Goal: Book appointment/travel/reservation

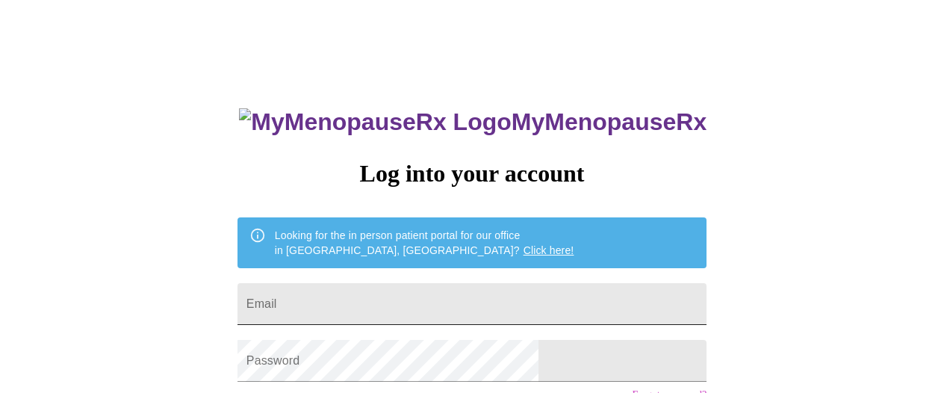
click at [390, 299] on input "Email" at bounding box center [472, 304] width 469 height 42
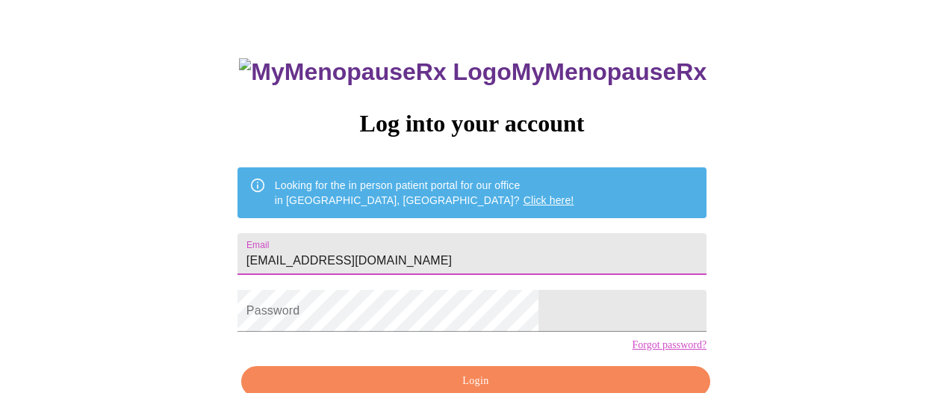
scroll to position [65, 0]
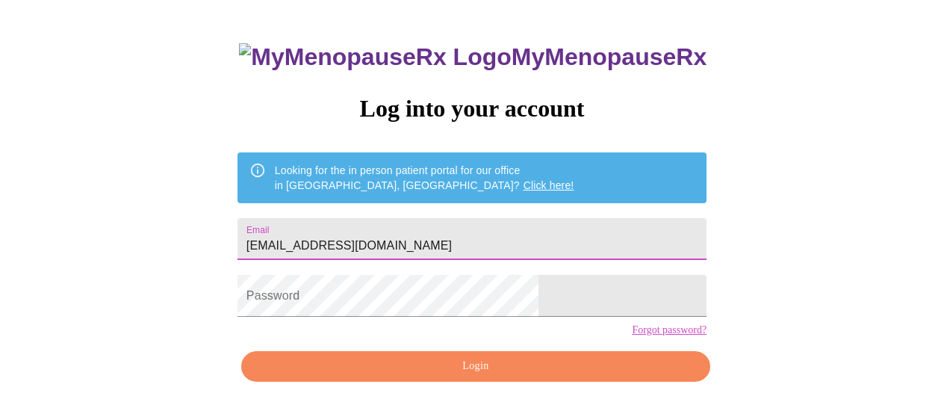
type input "[EMAIL_ADDRESS][DOMAIN_NAME]"
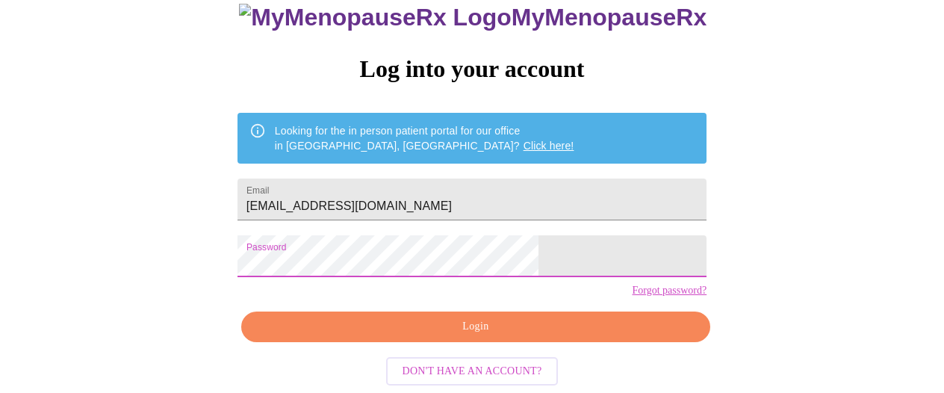
scroll to position [128, 0]
click at [504, 329] on span "Login" at bounding box center [475, 327] width 435 height 19
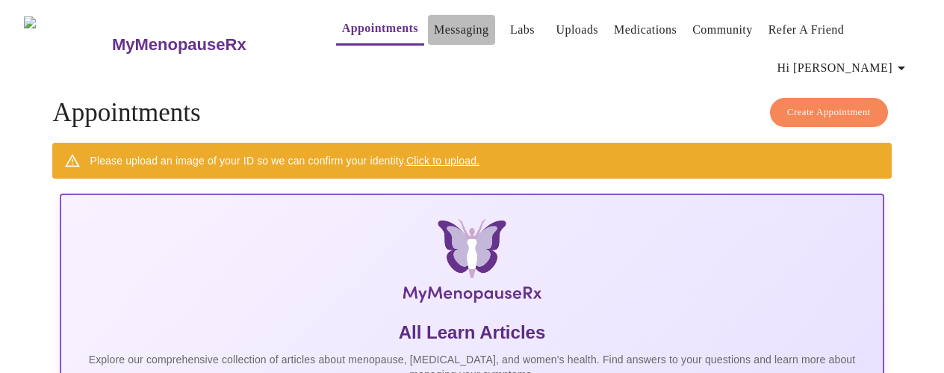
click at [439, 25] on link "Messaging" at bounding box center [461, 29] width 55 height 21
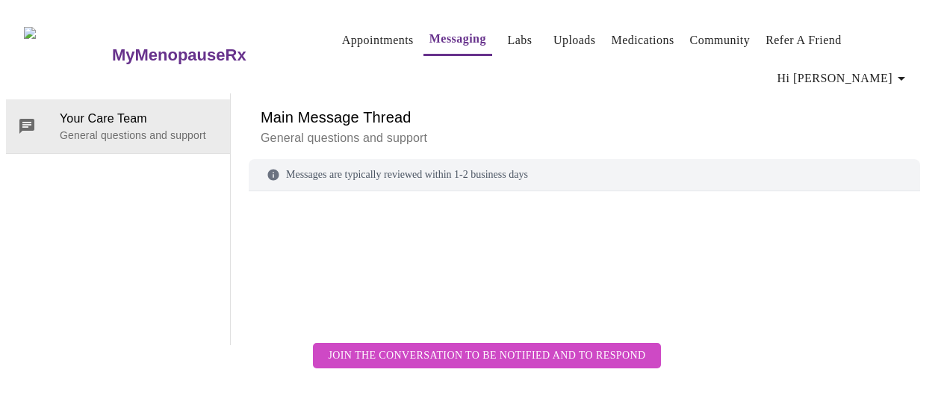
scroll to position [77, 0]
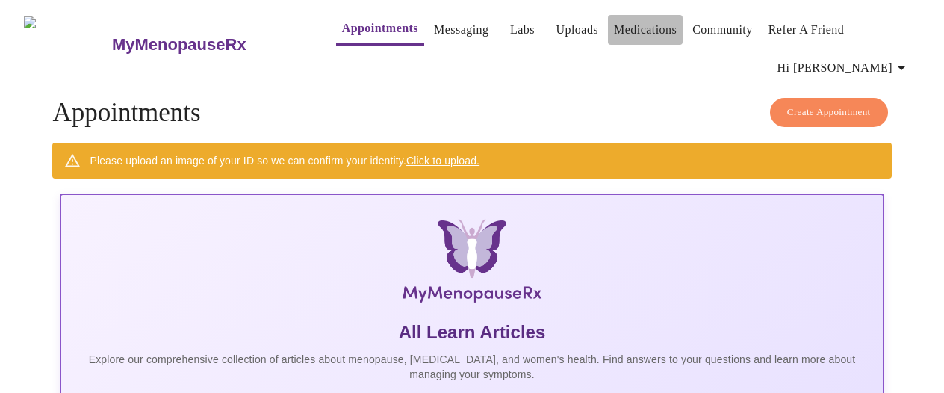
click at [615, 25] on link "Medications" at bounding box center [645, 29] width 63 height 21
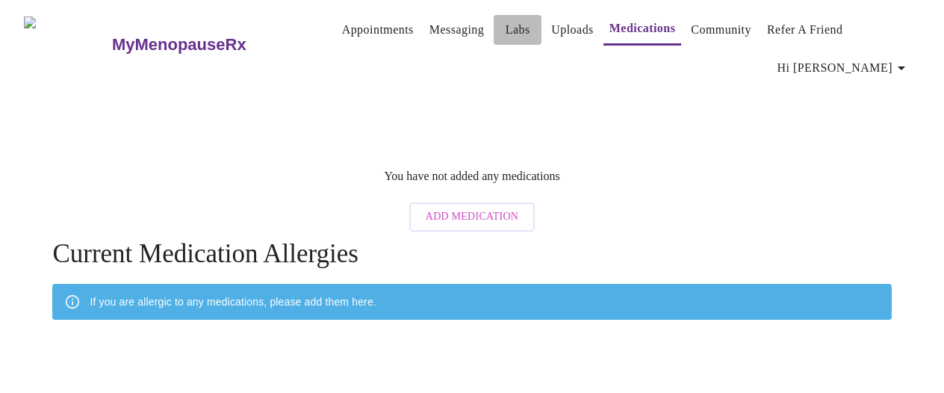
click at [506, 25] on link "Labs" at bounding box center [518, 29] width 25 height 21
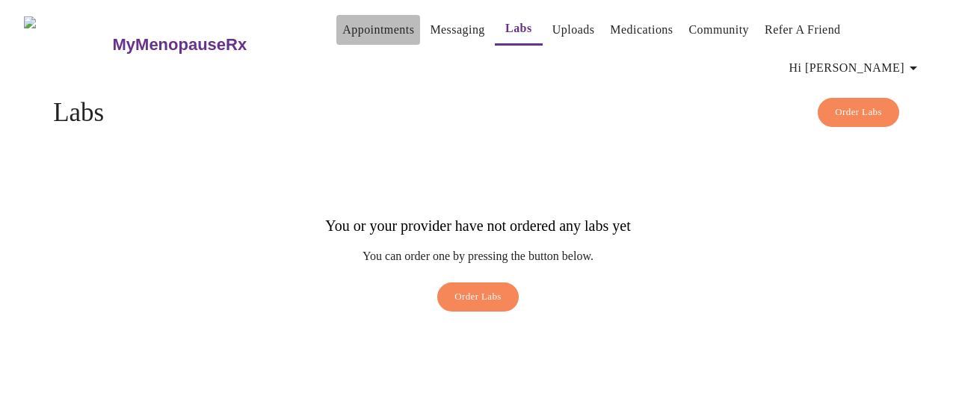
click at [363, 21] on link "Appointments" at bounding box center [378, 29] width 72 height 21
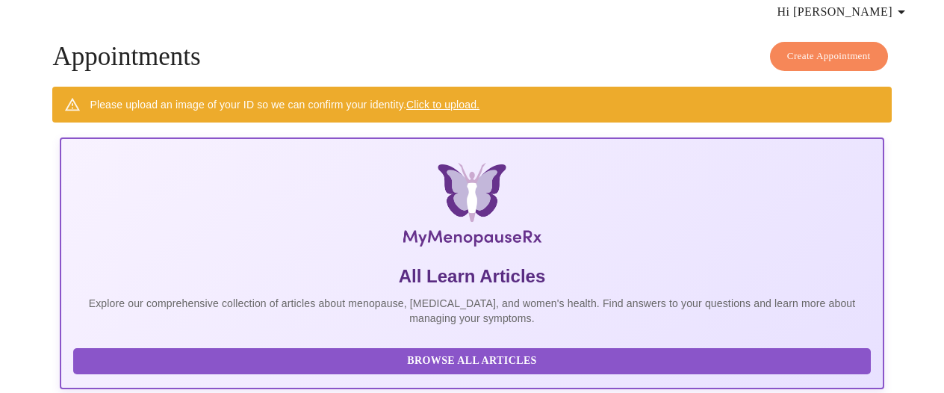
scroll to position [106, 0]
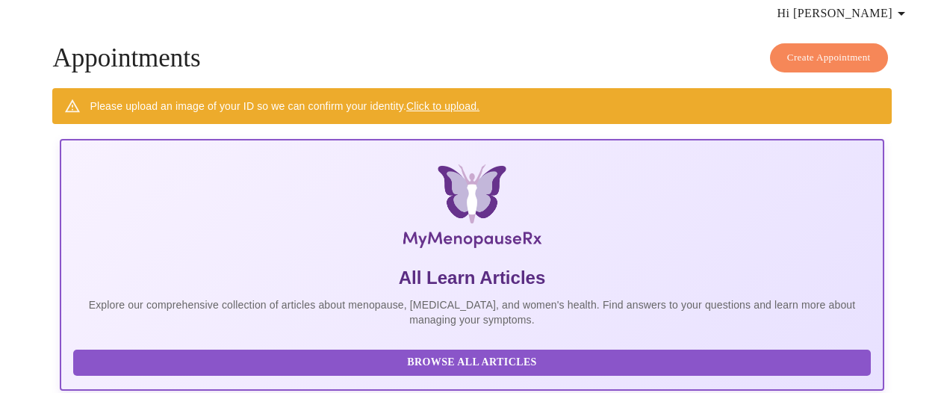
scroll to position [52, 0]
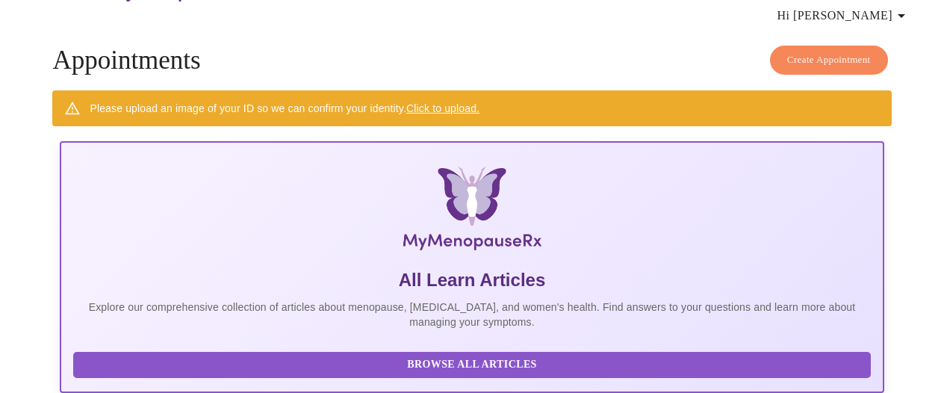
click at [469, 102] on link "Click to upload." at bounding box center [442, 108] width 73 height 12
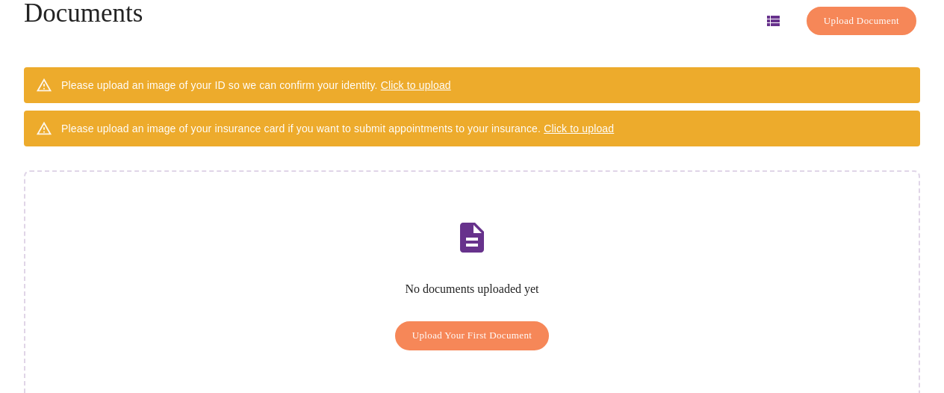
scroll to position [129, 0]
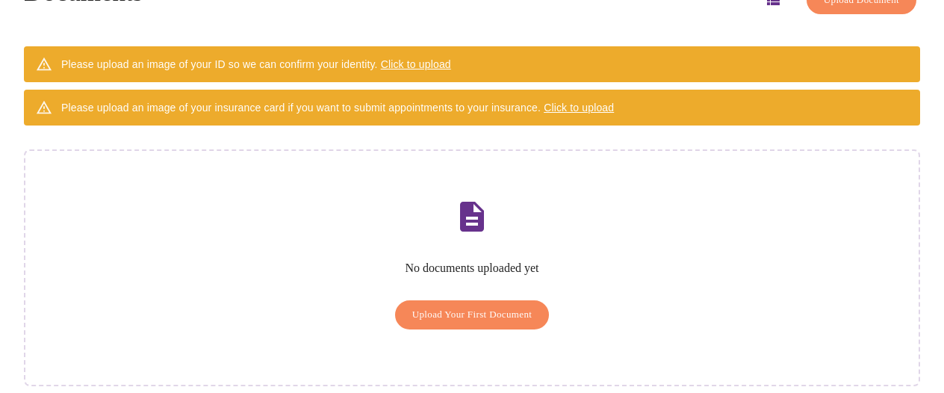
click at [516, 306] on span "Upload Your First Document" at bounding box center [472, 314] width 120 height 17
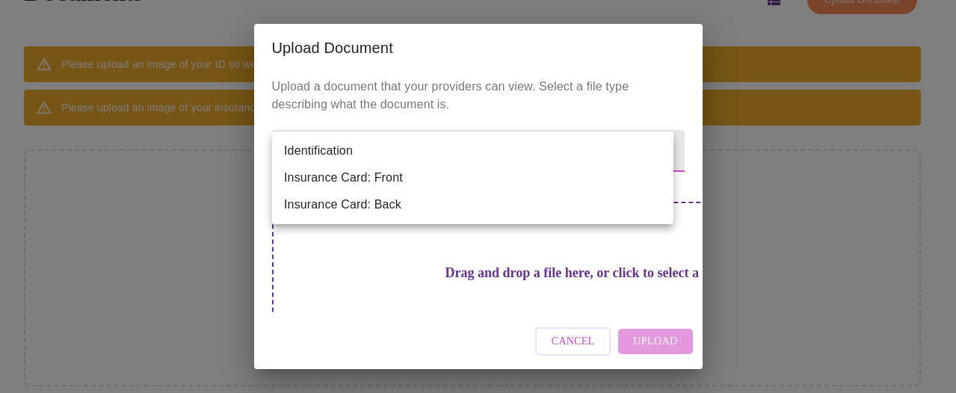
click at [655, 148] on body "MyMenopauseRx Appointments Messaging Labs Uploads Medications Community Refer a…" at bounding box center [478, 143] width 944 height 533
click at [439, 262] on div at bounding box center [478, 196] width 956 height 393
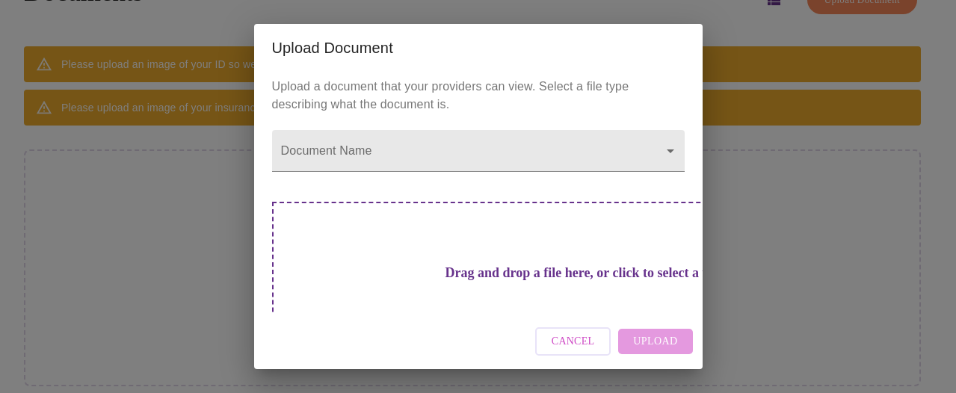
click at [512, 276] on h3 "Drag and drop a file here, or click to select a file" at bounding box center [583, 273] width 412 height 16
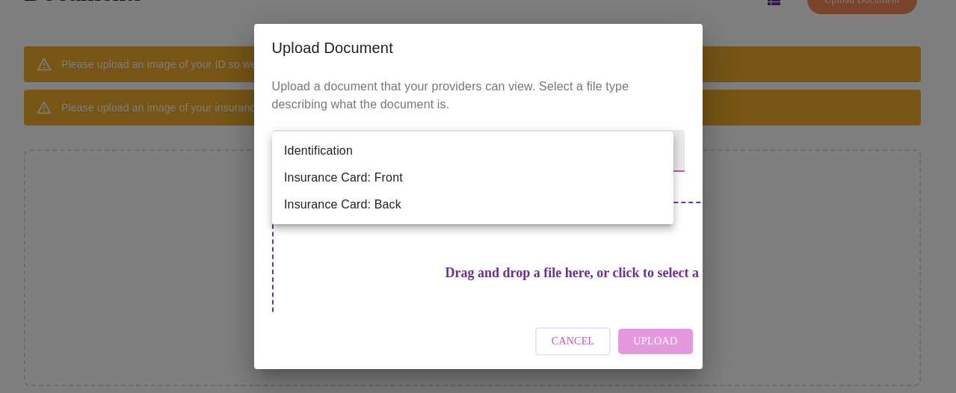
click at [452, 156] on body "MyMenopauseRx Appointments Messaging Labs Uploads Medications Community Refer a…" at bounding box center [478, 143] width 944 height 533
click at [498, 271] on div at bounding box center [478, 196] width 956 height 393
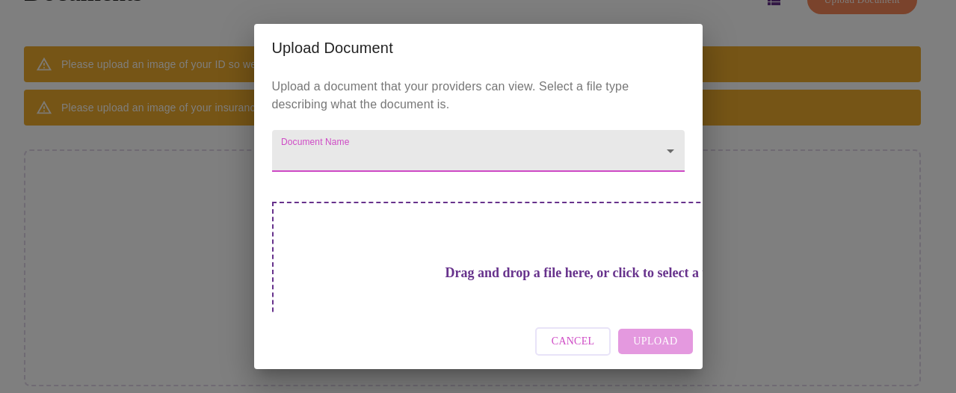
click at [462, 266] on h3 "Drag and drop a file here, or click to select a file" at bounding box center [583, 273] width 412 height 16
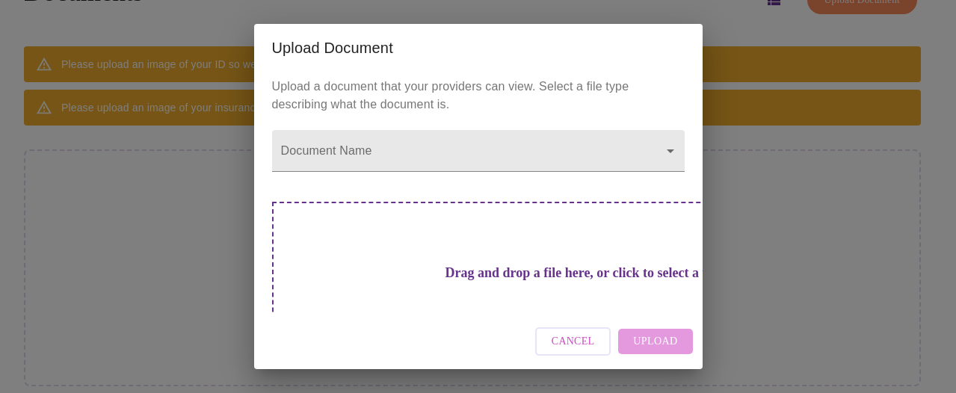
click at [803, 201] on div "Upload Document Upload a document that your providers can view. Select a file t…" at bounding box center [478, 196] width 956 height 393
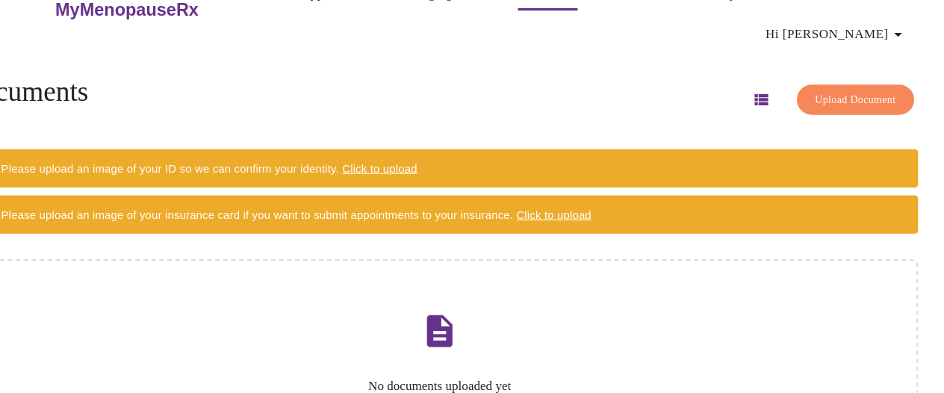
scroll to position [0, 0]
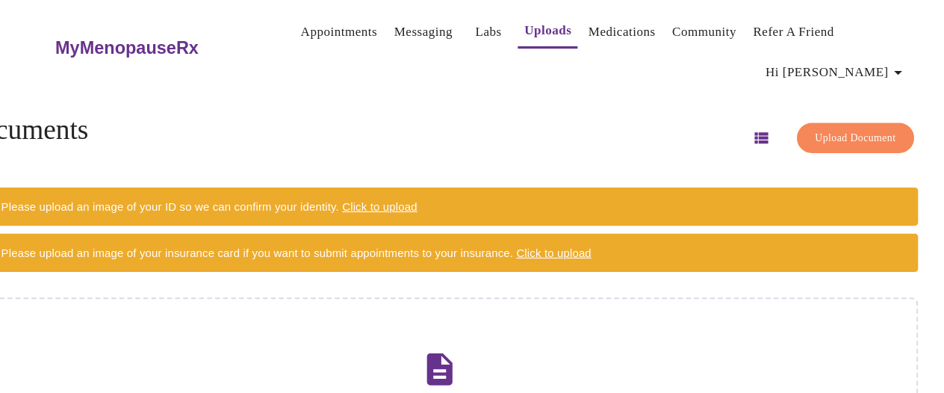
click at [170, 38] on h3 "MyMenopauseRx" at bounding box center [179, 44] width 134 height 19
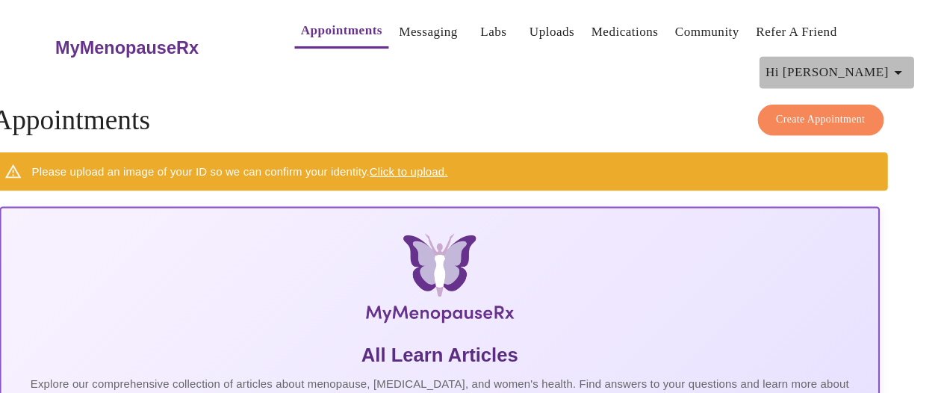
click at [905, 66] on icon "button" at bounding box center [901, 68] width 7 height 4
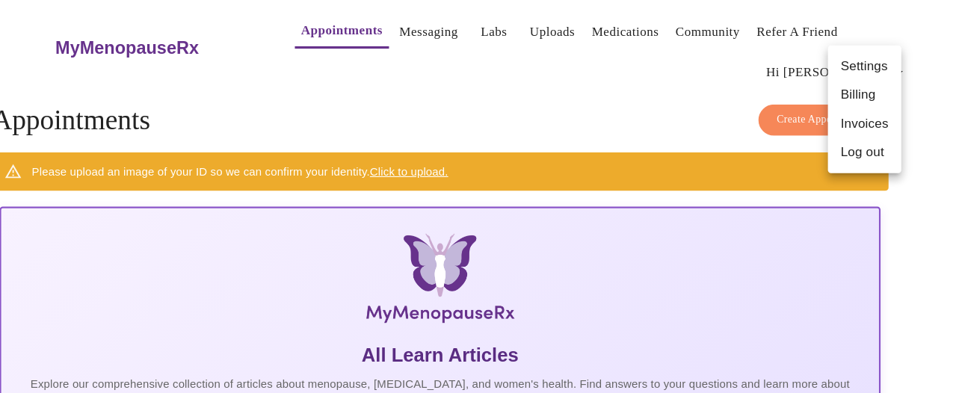
click at [878, 57] on li "Settings" at bounding box center [869, 62] width 69 height 27
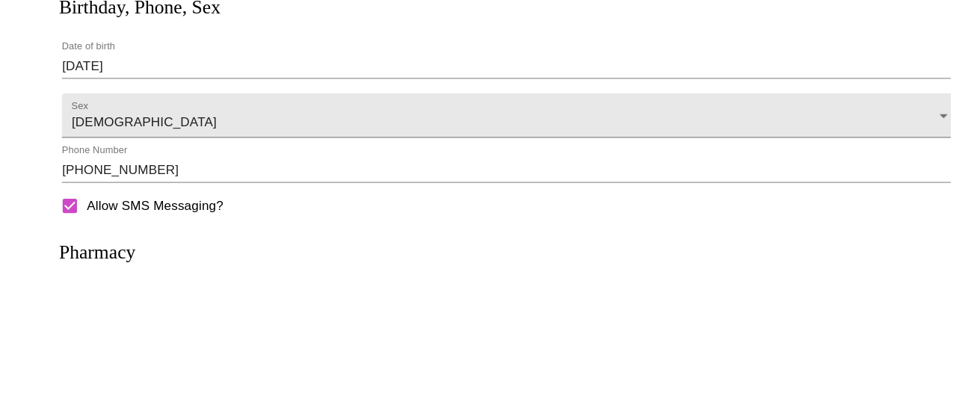
scroll to position [440, 0]
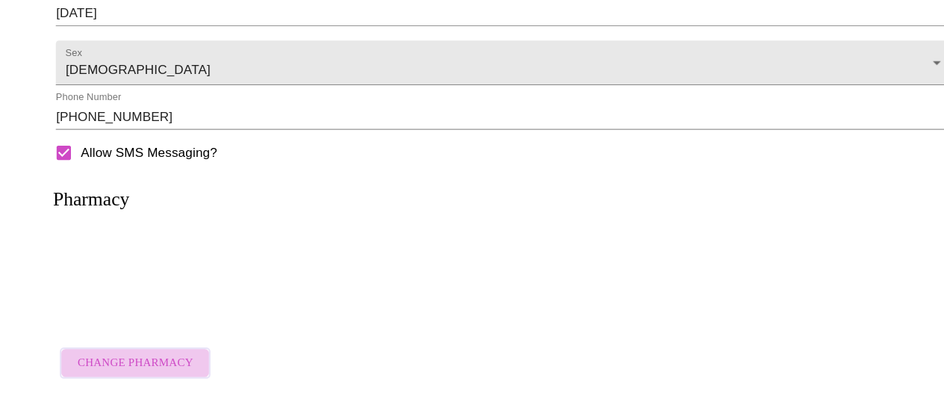
click at [161, 356] on span "Change Pharmacy" at bounding box center [126, 365] width 108 height 19
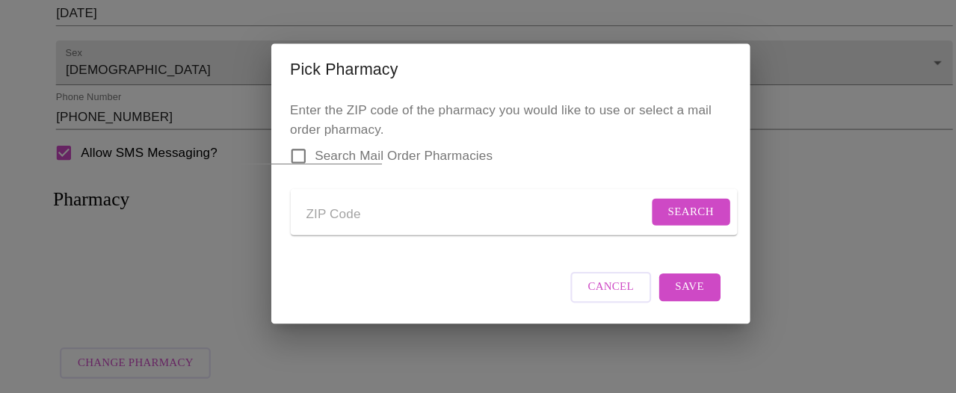
click at [277, 158] on input "Search Mail Order Pharmacies" at bounding box center [279, 170] width 31 height 31
checkbox input "true"
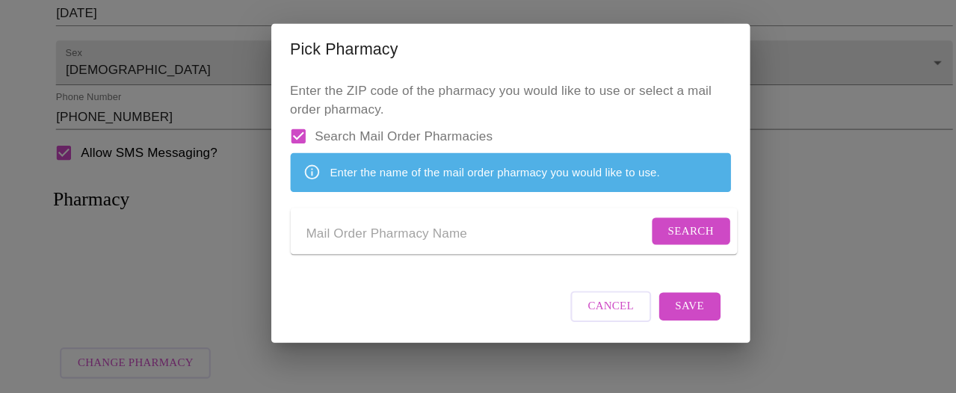
click at [450, 245] on input "Send a message to your care team" at bounding box center [447, 244] width 320 height 24
click at [324, 248] on input "Transistion" at bounding box center [447, 244] width 320 height 24
click at [364, 251] on input "Transition" at bounding box center [447, 244] width 320 height 24
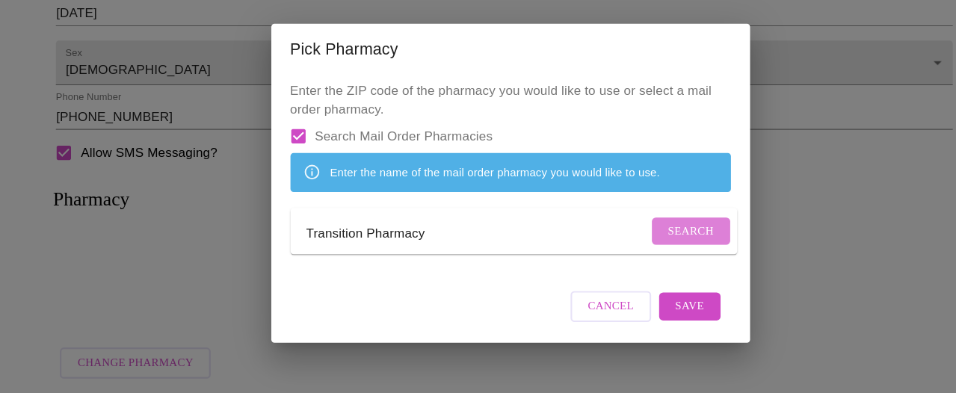
click at [634, 244] on span "Search" at bounding box center [646, 241] width 43 height 19
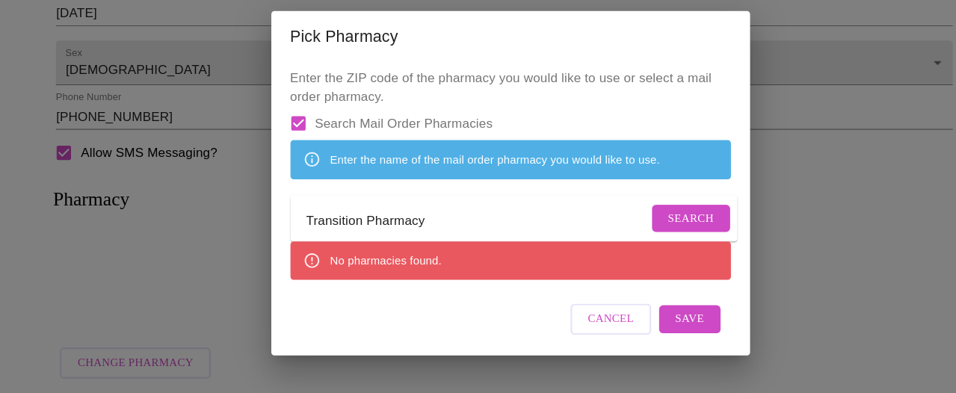
click at [414, 241] on input "Transition Pharmacy" at bounding box center [447, 232] width 320 height 24
type input "T"
click at [279, 128] on input "Search Mail Order Pharmacies" at bounding box center [279, 140] width 31 height 31
checkbox input "false"
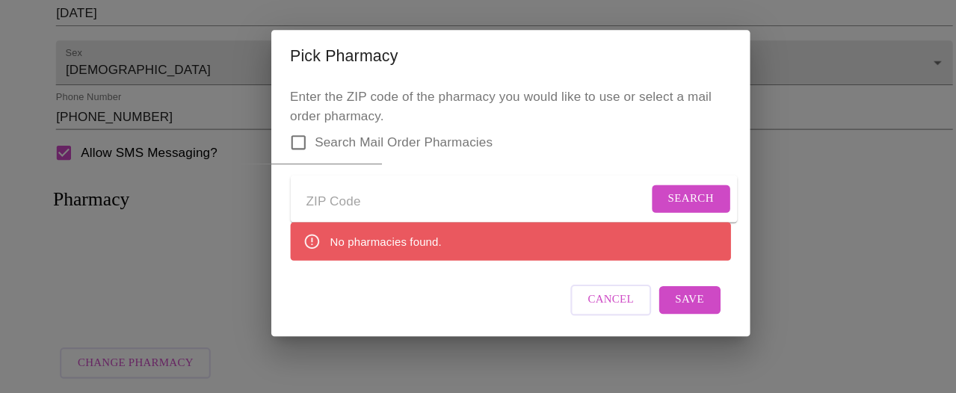
click at [344, 213] on input "Send a message to your care team" at bounding box center [447, 214] width 320 height 24
type input "19053"
click at [634, 210] on span "Search" at bounding box center [646, 211] width 43 height 19
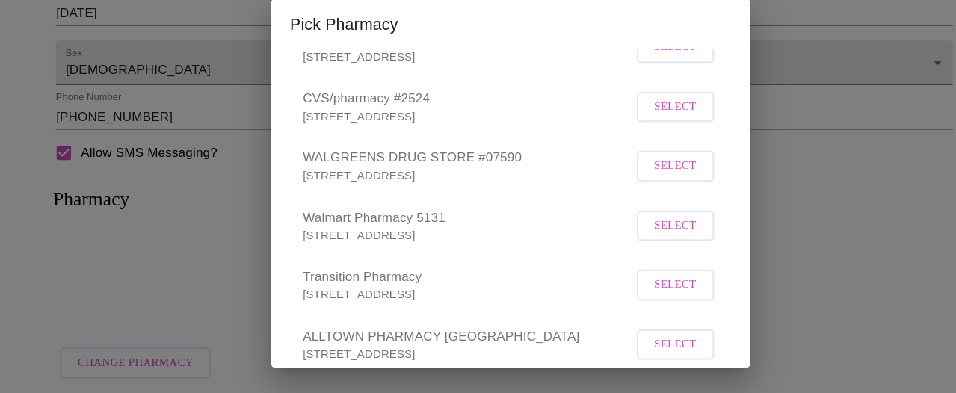
scroll to position [287, 0]
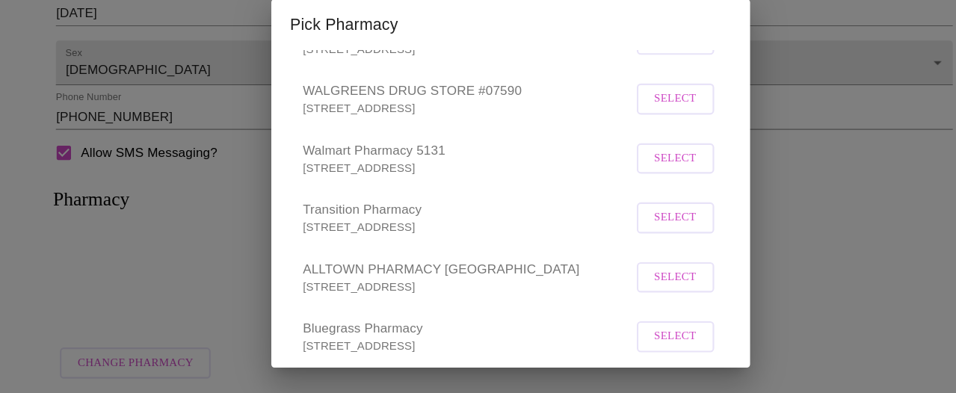
click at [686, 208] on div "Enter the ZIP code of the pharmacy you would like to use or select a mail order…" at bounding box center [478, 220] width 448 height 297
click at [625, 238] on span "Select" at bounding box center [633, 229] width 40 height 19
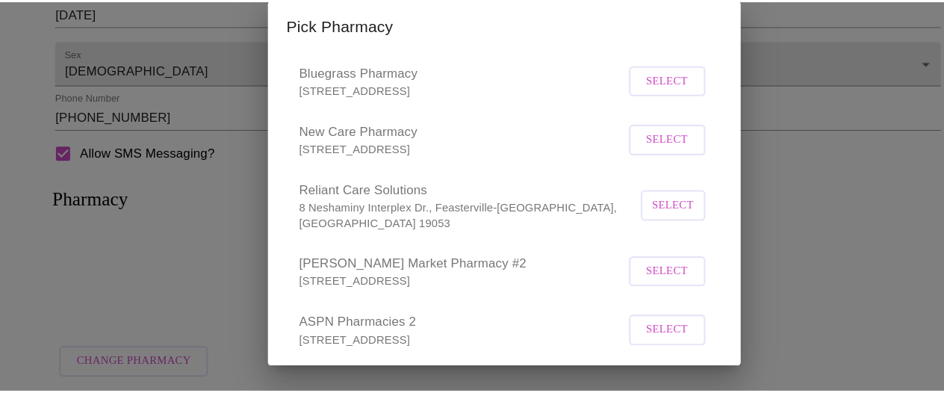
scroll to position [604, 0]
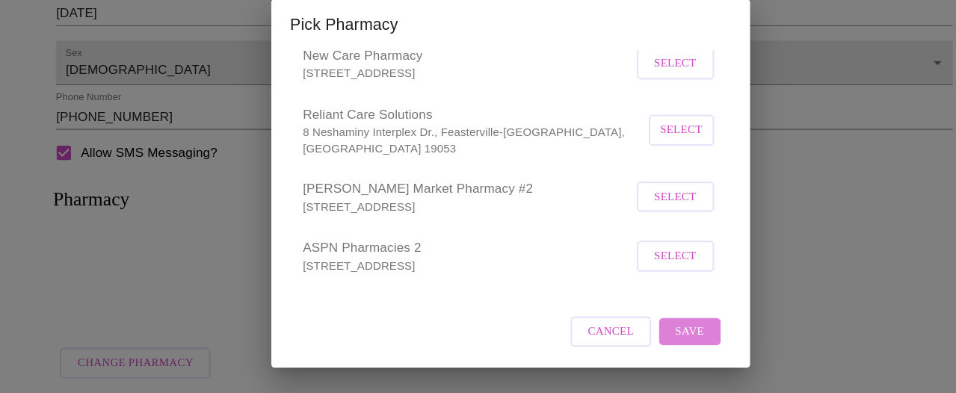
click at [639, 331] on span "Save" at bounding box center [645, 335] width 27 height 19
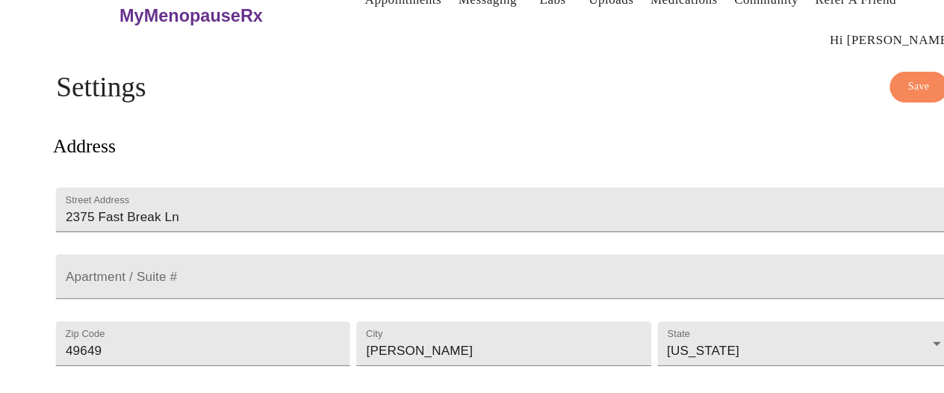
scroll to position [0, 0]
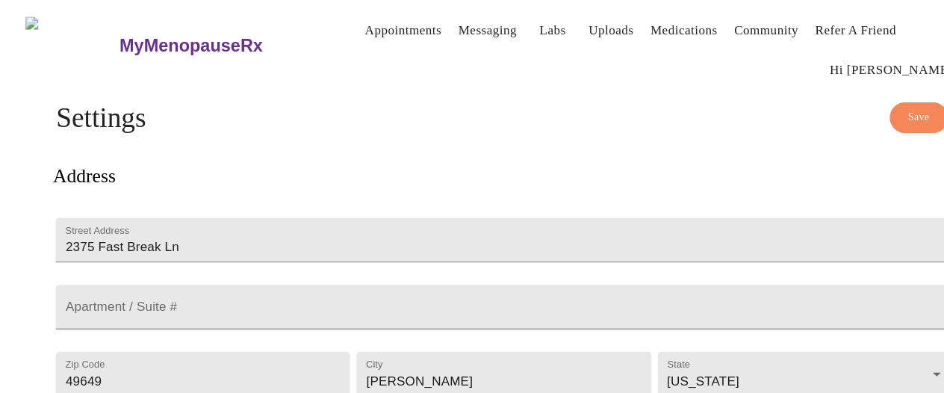
click at [865, 104] on span "Save" at bounding box center [861, 110] width 20 height 17
click at [865, 104] on h4 "Settings" at bounding box center [471, 111] width 839 height 30
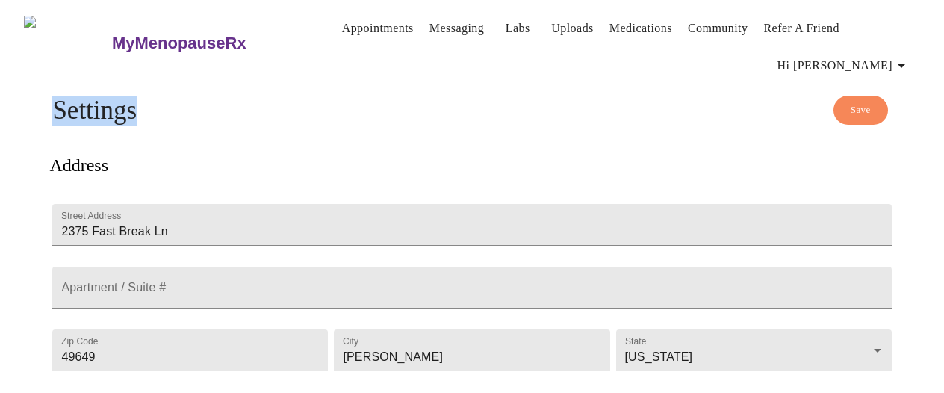
click at [347, 19] on link "Appointments" at bounding box center [378, 28] width 72 height 21
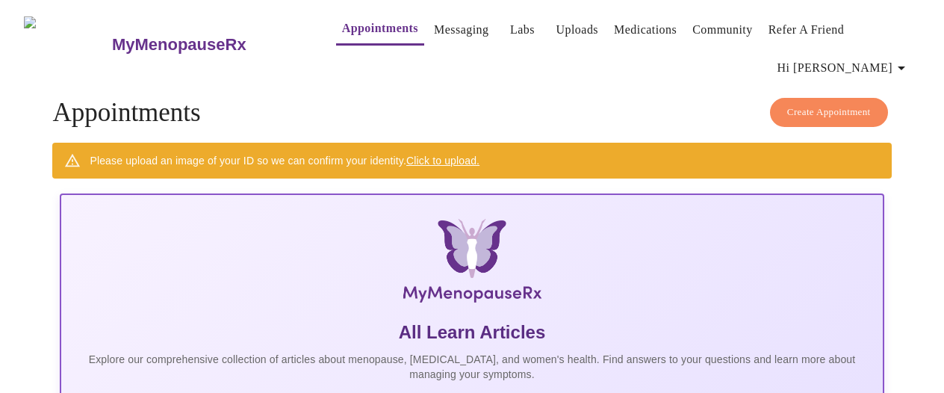
click at [422, 155] on link "Click to upload." at bounding box center [442, 161] width 73 height 12
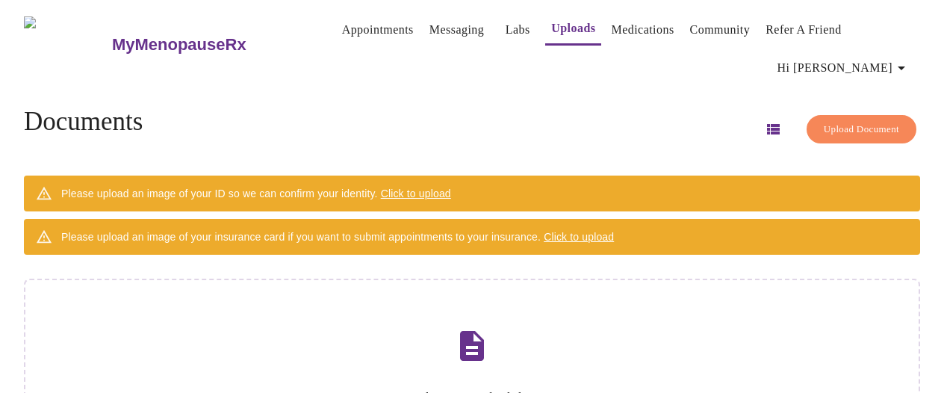
click at [451, 188] on span "Click to upload" at bounding box center [416, 194] width 70 height 12
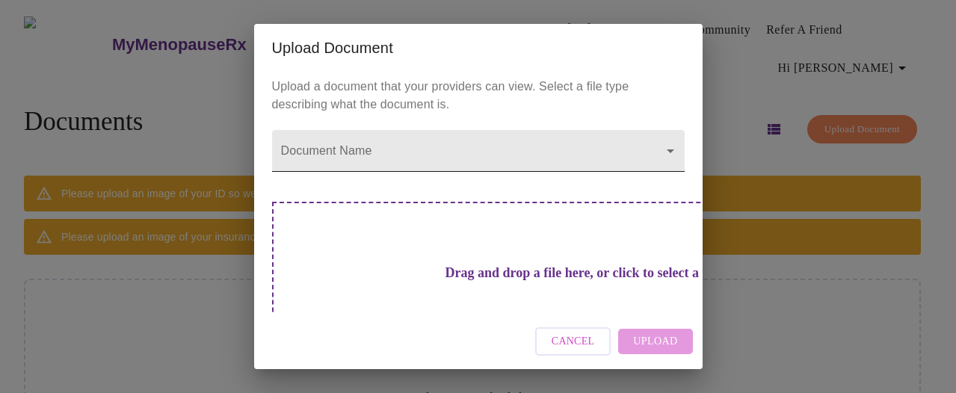
click at [657, 149] on body "MyMenopauseRx Appointments Messaging Labs Uploads Medications Community Refer a…" at bounding box center [478, 272] width 944 height 533
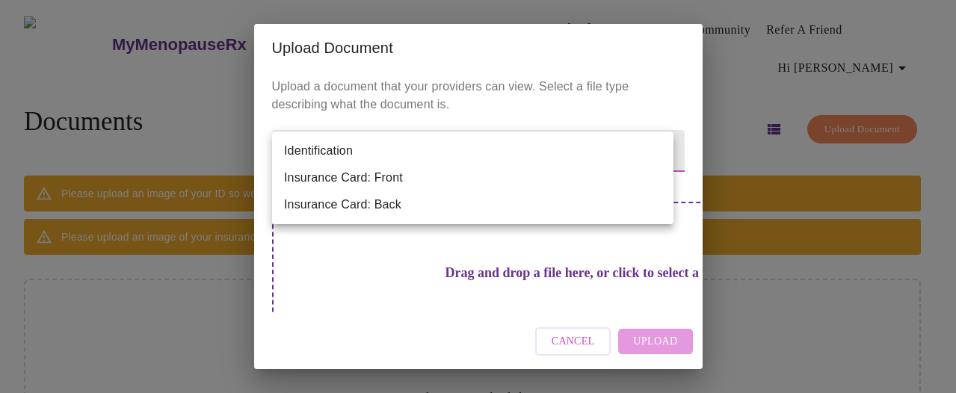
click at [680, 44] on div at bounding box center [478, 196] width 956 height 393
click at [660, 155] on body "MyMenopauseRx Appointments Messaging Labs Uploads Medications Community Refer a…" at bounding box center [478, 272] width 944 height 533
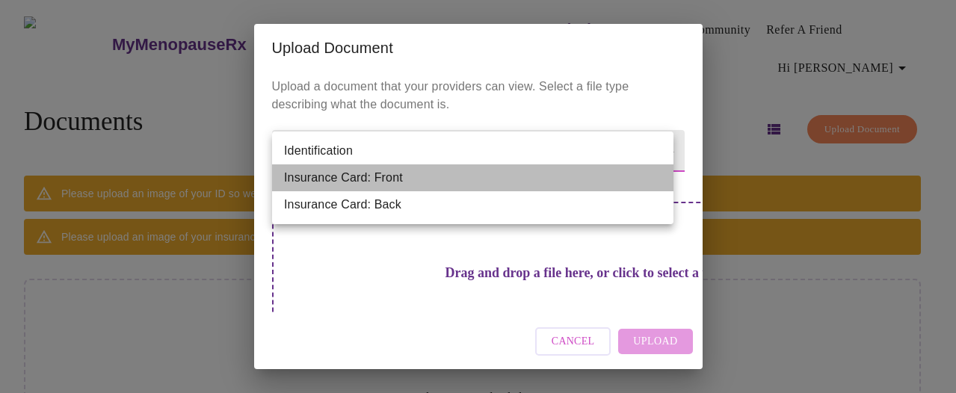
click at [382, 177] on li "Insurance Card: Front" at bounding box center [472, 177] width 401 height 27
type input "Insurance Card: Front"
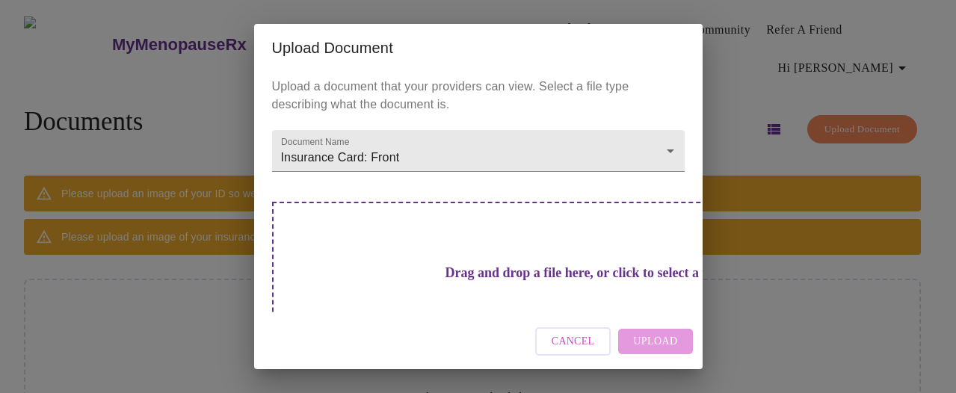
click at [652, 344] on div "Cancel Upload" at bounding box center [478, 342] width 448 height 56
click at [496, 265] on h3 "Drag and drop a file here, or click to select a file" at bounding box center [583, 273] width 412 height 16
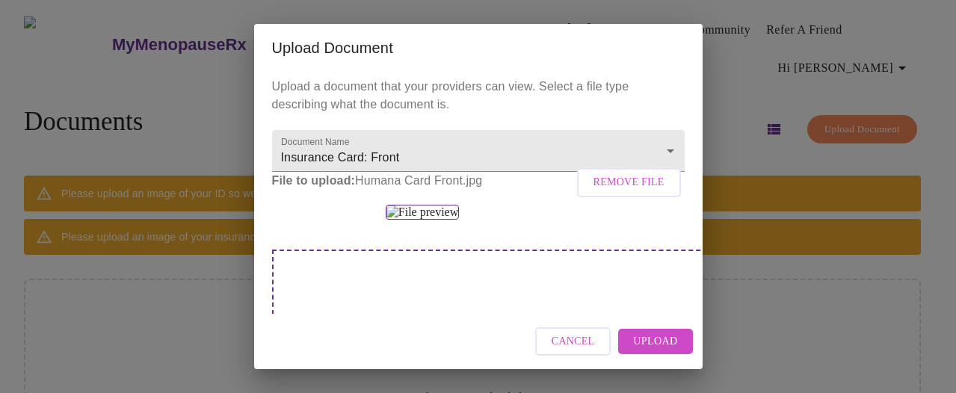
click at [654, 347] on span "Upload" at bounding box center [655, 341] width 44 height 19
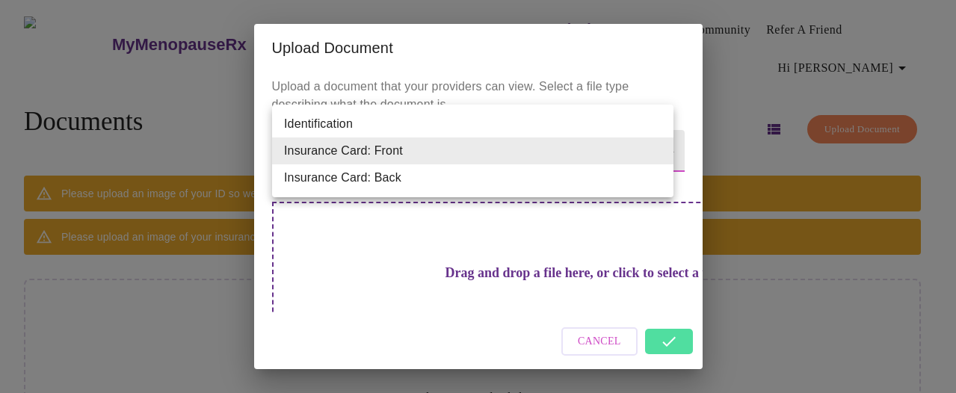
click at [660, 147] on body "MyMenopauseRx Appointments Messaging Labs Uploads Medications Community Refer a…" at bounding box center [478, 272] width 944 height 533
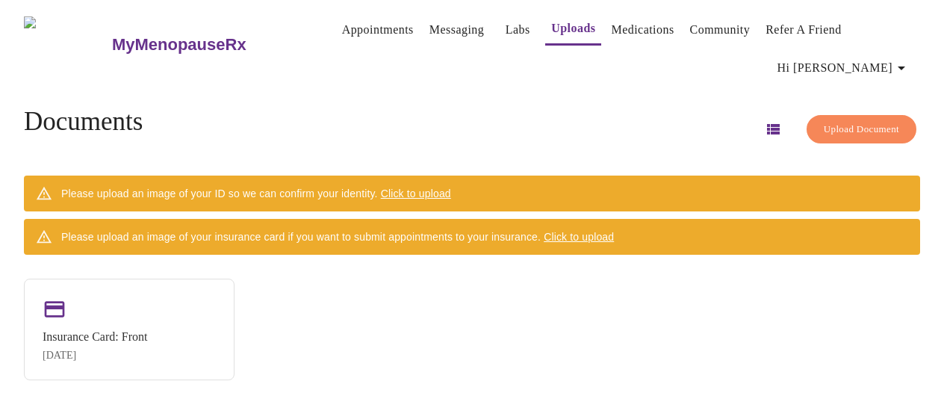
click at [851, 121] on span "Upload Document" at bounding box center [861, 129] width 75 height 17
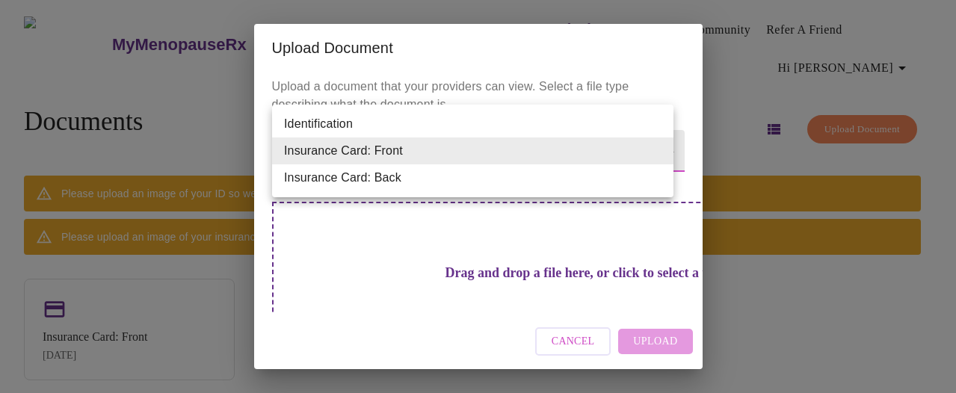
click at [656, 147] on body "MyMenopauseRx Appointments Messaging Labs Uploads Medications Community Refer a…" at bounding box center [478, 205] width 944 height 398
click at [540, 187] on li "Insurance Card: Back" at bounding box center [472, 177] width 401 height 27
type input "Insurance Card: Back"
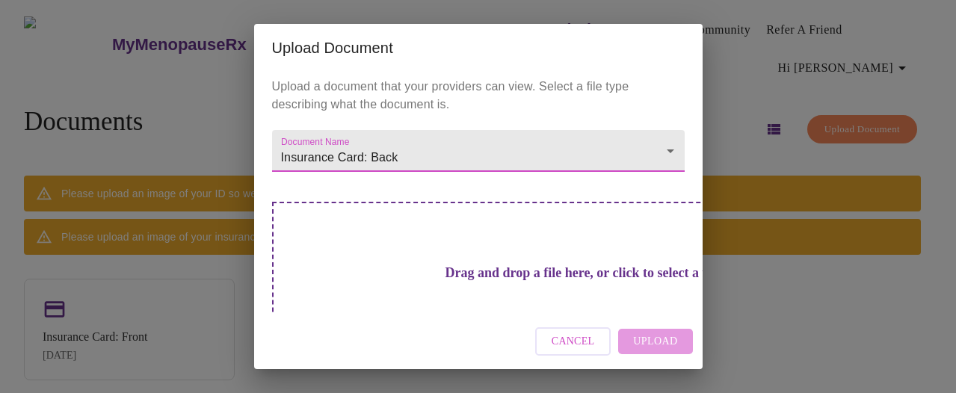
click at [499, 269] on h3 "Drag and drop a file here, or click to select a file" at bounding box center [583, 273] width 412 height 16
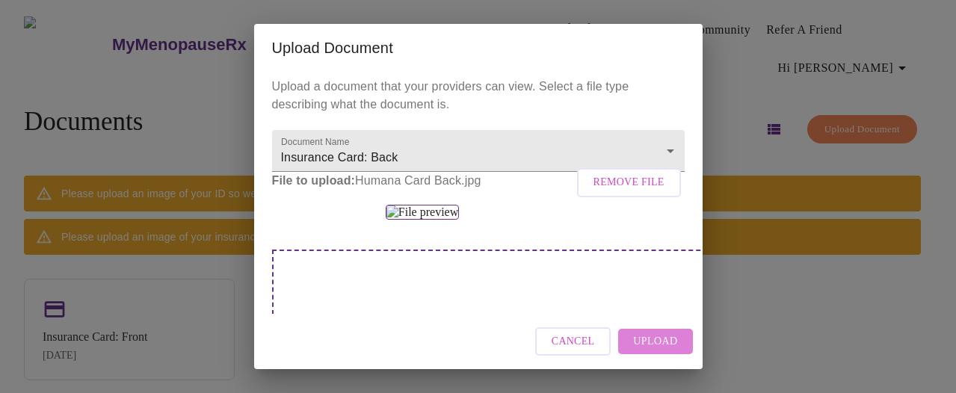
click at [657, 342] on span "Upload" at bounding box center [655, 341] width 44 height 19
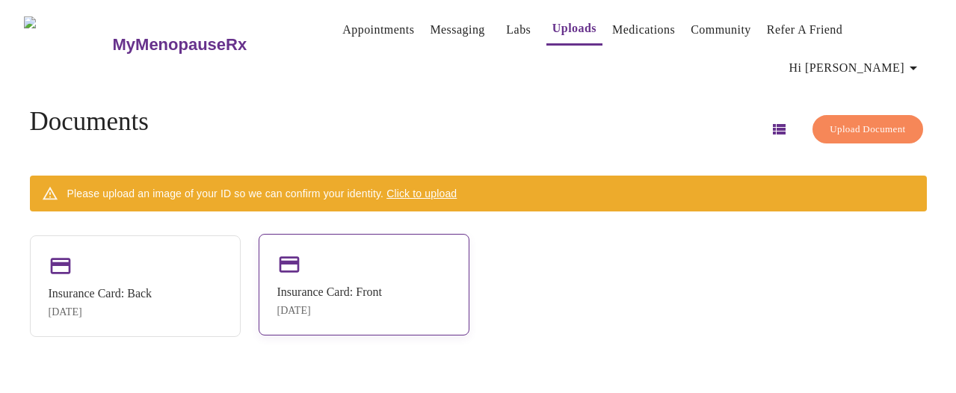
click at [382, 288] on div "Insurance Card: Front" at bounding box center [329, 291] width 105 height 13
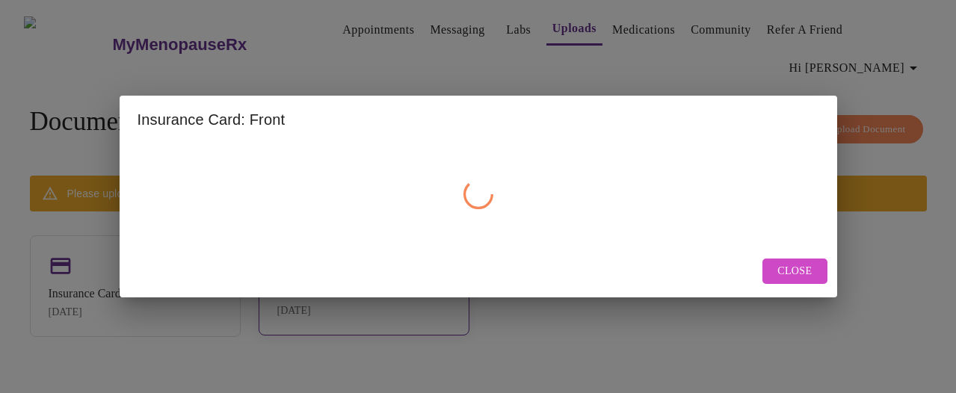
click at [383, 288] on div "Insurance Card: Front Close" at bounding box center [478, 196] width 956 height 393
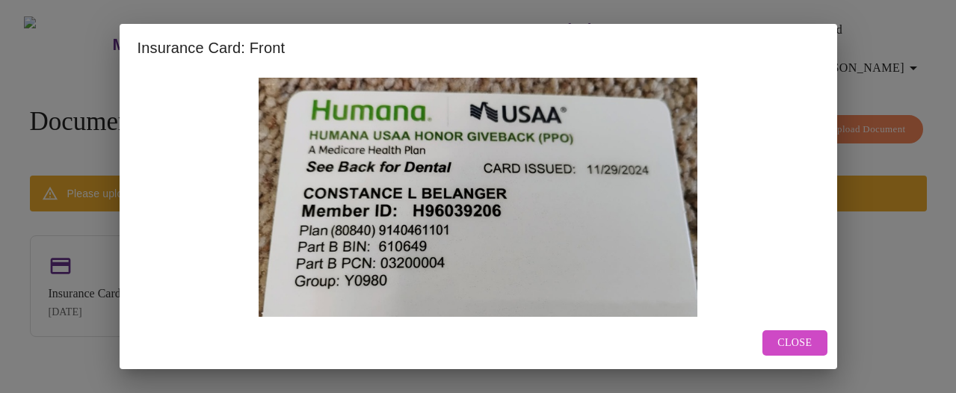
click at [806, 346] on span "Close" at bounding box center [794, 343] width 34 height 19
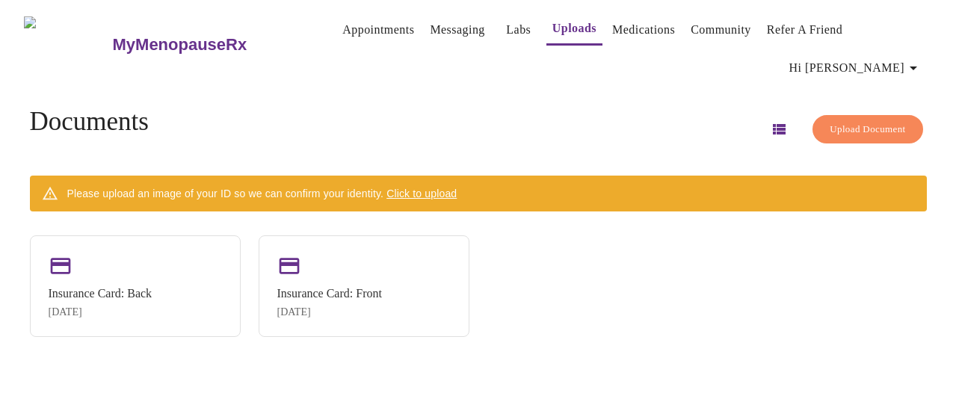
click at [456, 188] on span "Click to upload" at bounding box center [421, 194] width 70 height 12
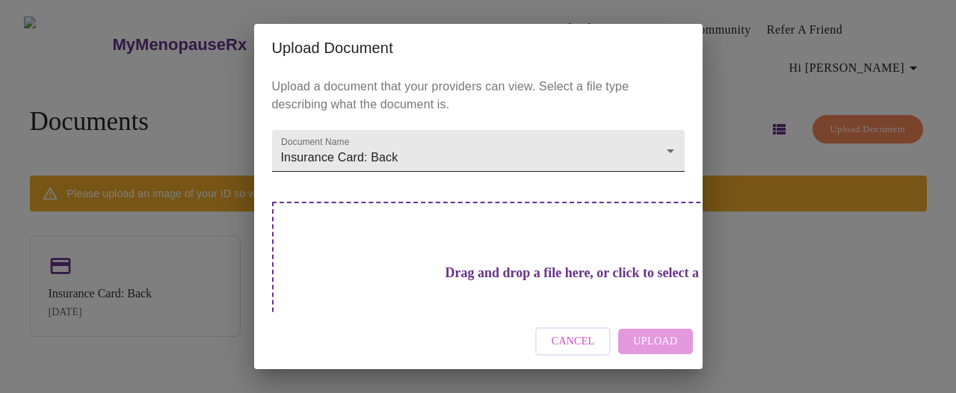
click at [654, 149] on body "MyMenopauseRx Appointments Messaging Labs Uploads Medications Community Refer a…" at bounding box center [478, 202] width 944 height 393
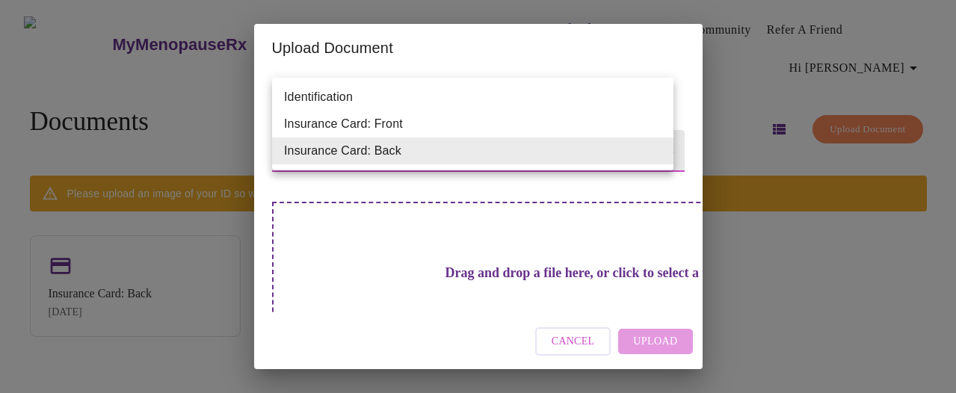
click at [837, 278] on div at bounding box center [478, 196] width 956 height 393
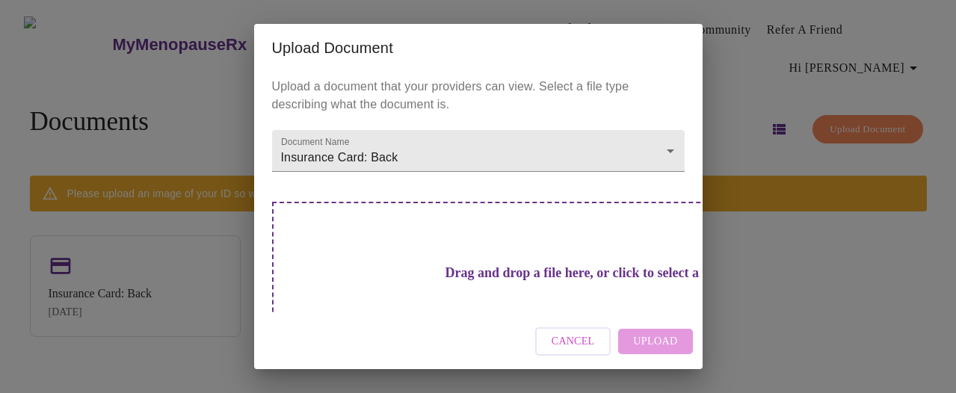
click at [519, 71] on div "Upload Document" at bounding box center [478, 48] width 448 height 48
click at [208, 250] on div "Upload Document Upload a document that your providers can view. Select a file t…" at bounding box center [478, 196] width 956 height 393
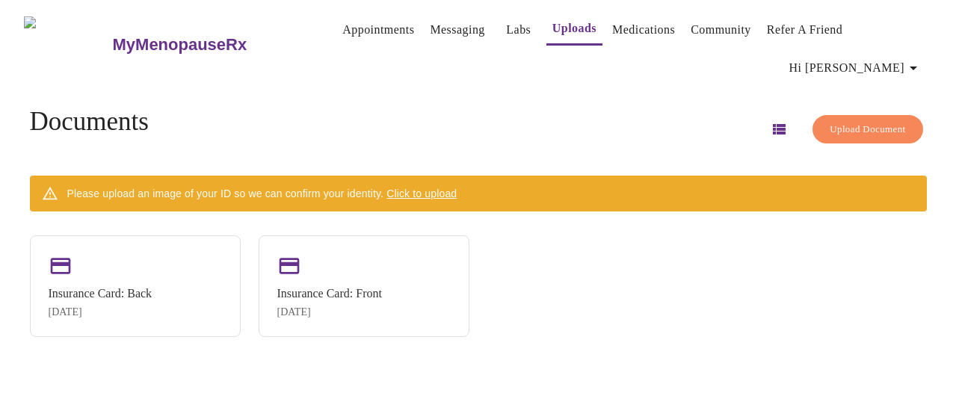
click at [208, 250] on div "Insurance Card: Back [DATE]" at bounding box center [135, 286] width 211 height 102
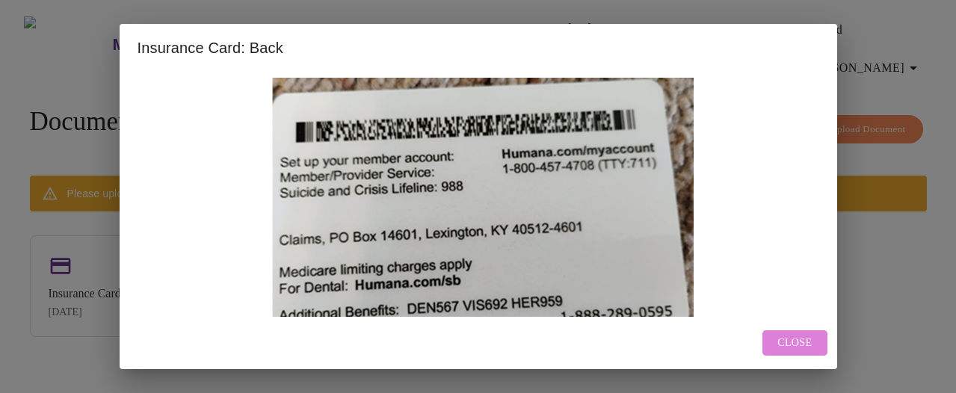
click at [796, 344] on span "Close" at bounding box center [794, 343] width 34 height 19
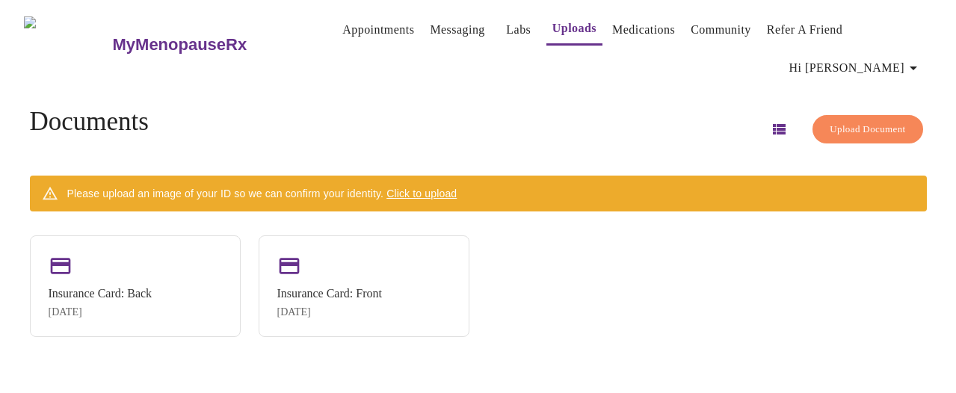
click at [452, 188] on span "Click to upload" at bounding box center [421, 194] width 70 height 12
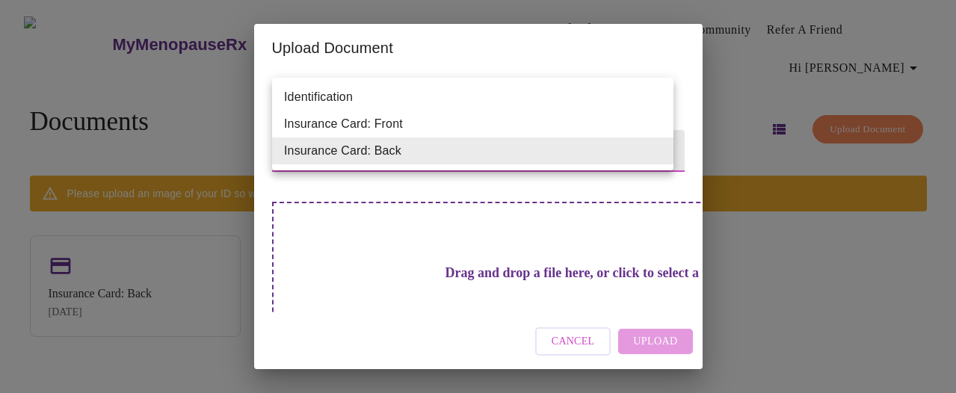
click at [660, 152] on body "MyMenopauseRx Appointments Messaging Labs Uploads Medications Community Refer a…" at bounding box center [478, 202] width 944 height 393
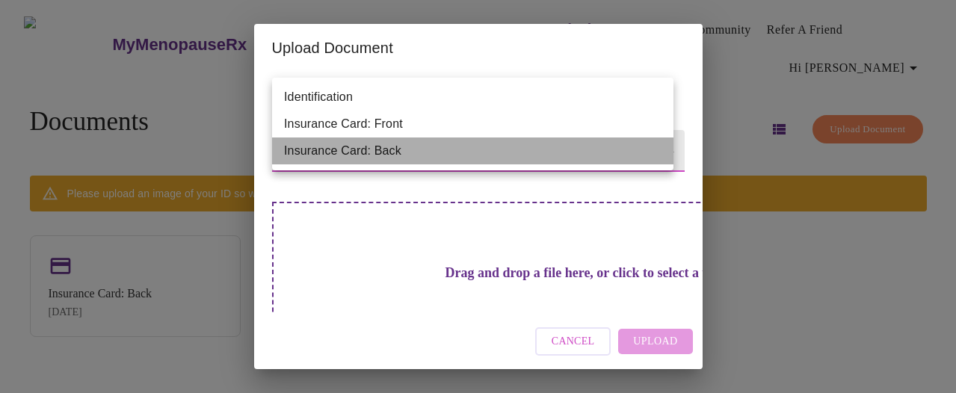
click at [660, 152] on li "Insurance Card: Back" at bounding box center [472, 150] width 401 height 27
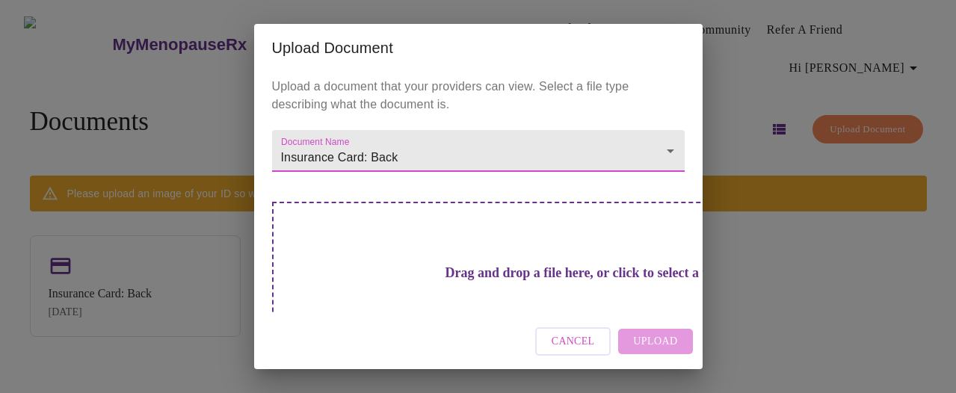
click at [787, 78] on div "Upload Document Upload a document that your providers can view. Select a file t…" at bounding box center [478, 196] width 956 height 393
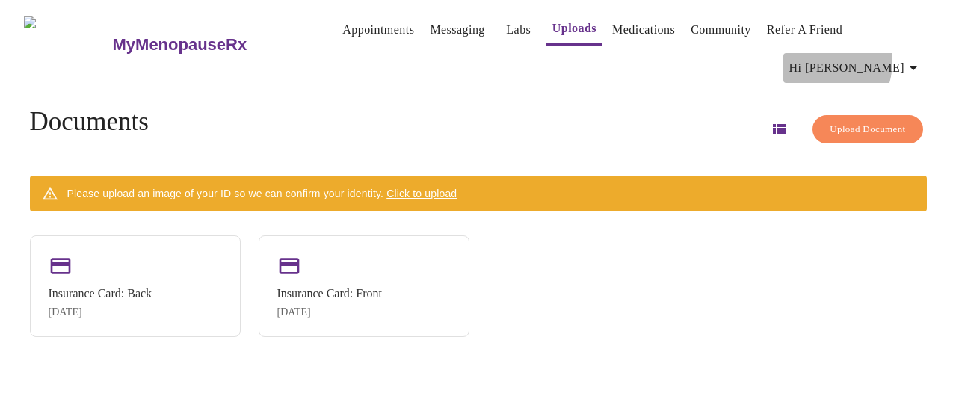
click at [862, 58] on span "Hi [PERSON_NAME]" at bounding box center [855, 68] width 133 height 21
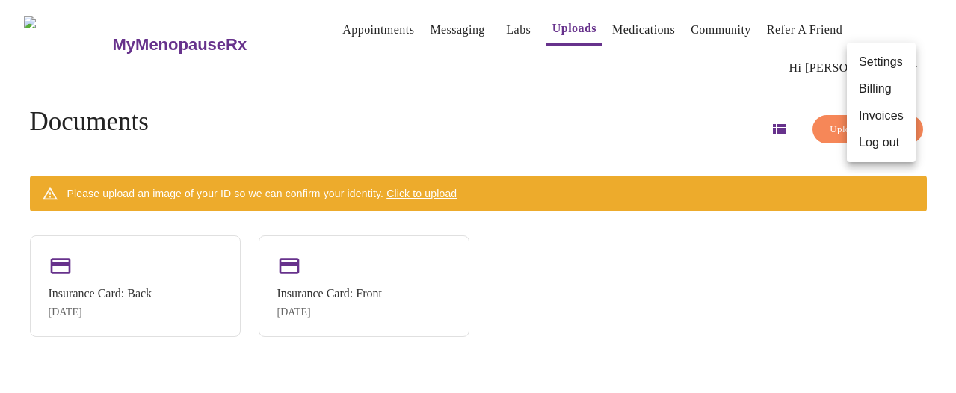
click at [357, 22] on div at bounding box center [478, 196] width 956 height 393
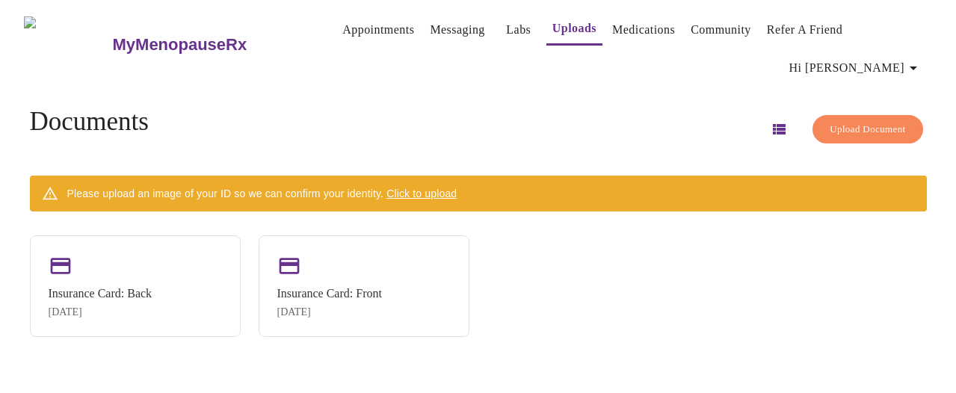
click at [348, 24] on link "Appointments" at bounding box center [378, 29] width 72 height 21
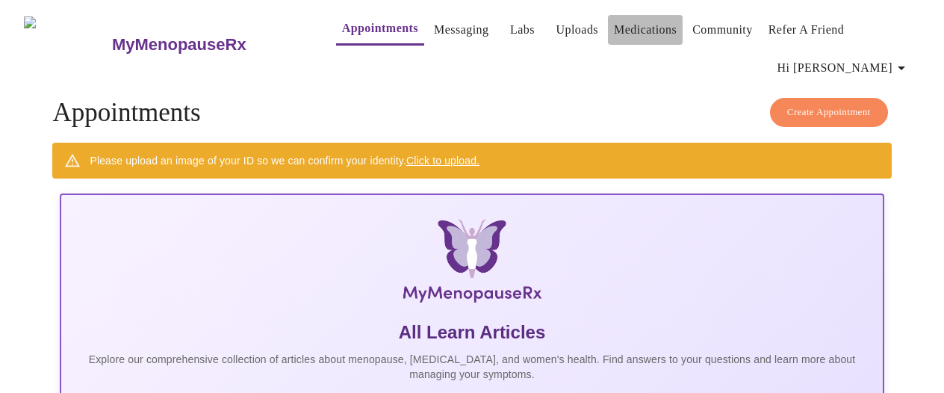
click at [621, 25] on link "Medications" at bounding box center [645, 29] width 63 height 21
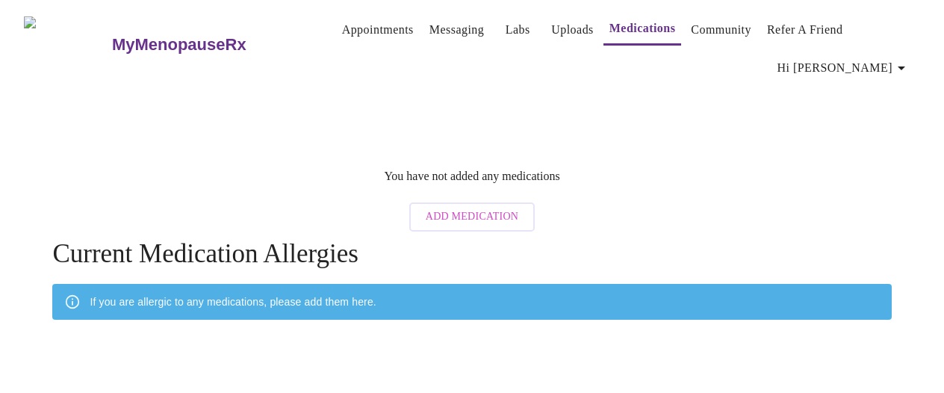
click at [501, 208] on span "Add Medication" at bounding box center [472, 217] width 93 height 19
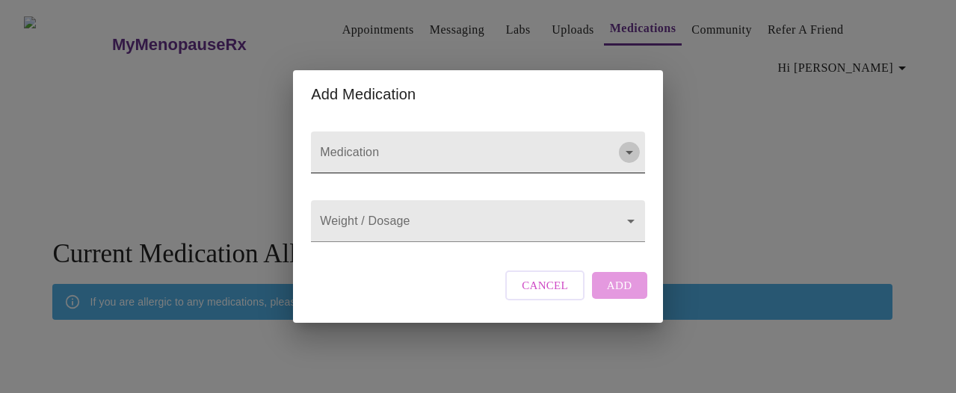
click at [625, 151] on icon "Open" at bounding box center [628, 153] width 7 height 4
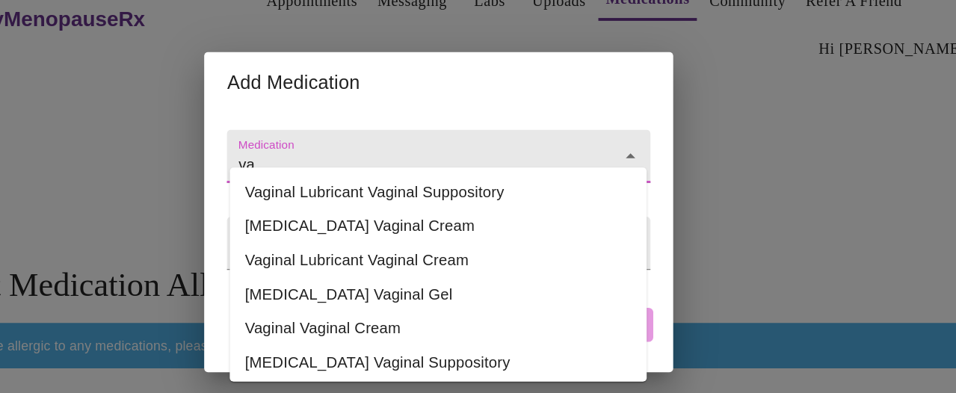
type input "v"
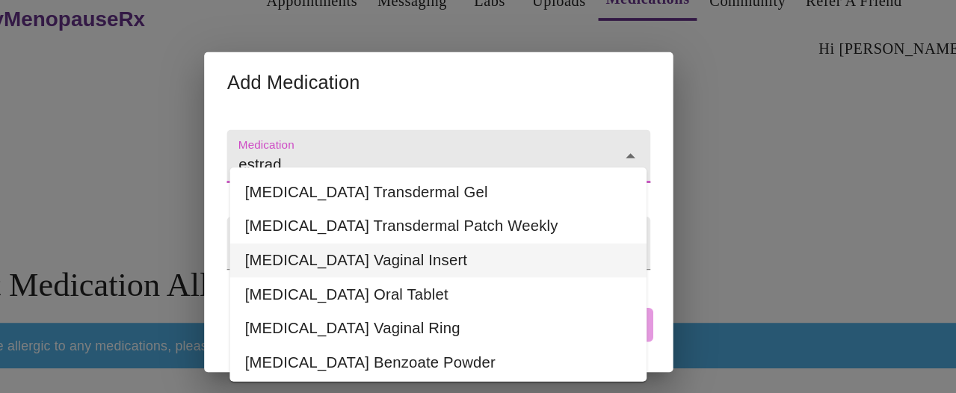
click at [445, 236] on li "[MEDICAL_DATA] Vaginal Insert" at bounding box center [477, 234] width 329 height 27
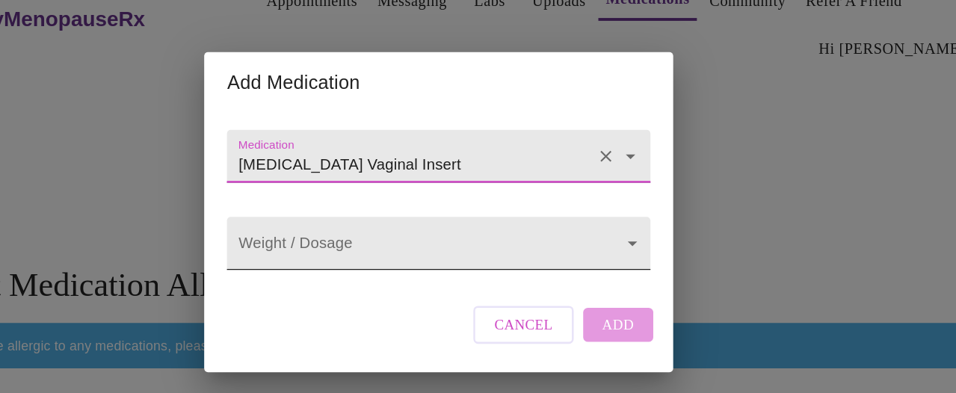
type input "[MEDICAL_DATA] Vaginal Insert"
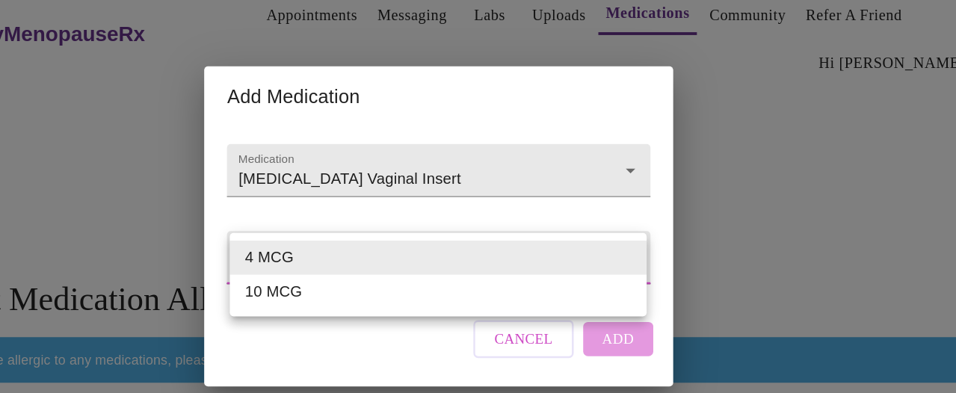
click at [631, 208] on body "MyMenopauseRx Appointments Messaging Labs Uploads Medications Community Refer a…" at bounding box center [478, 240] width 944 height 469
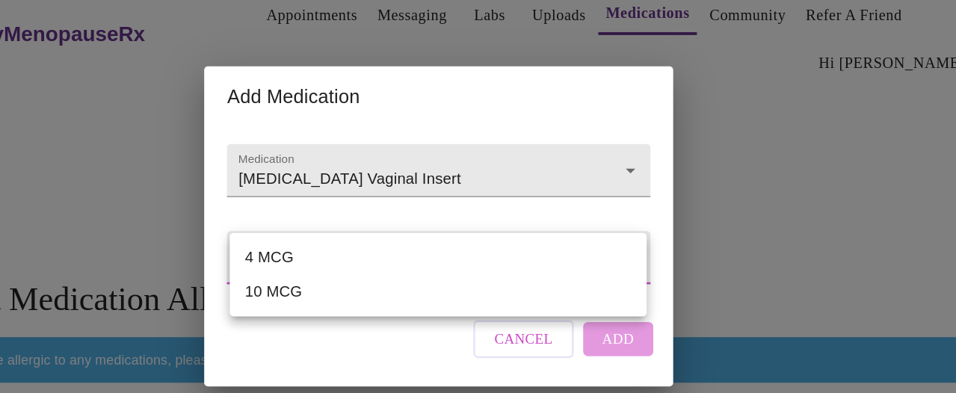
click at [468, 139] on div at bounding box center [478, 196] width 956 height 393
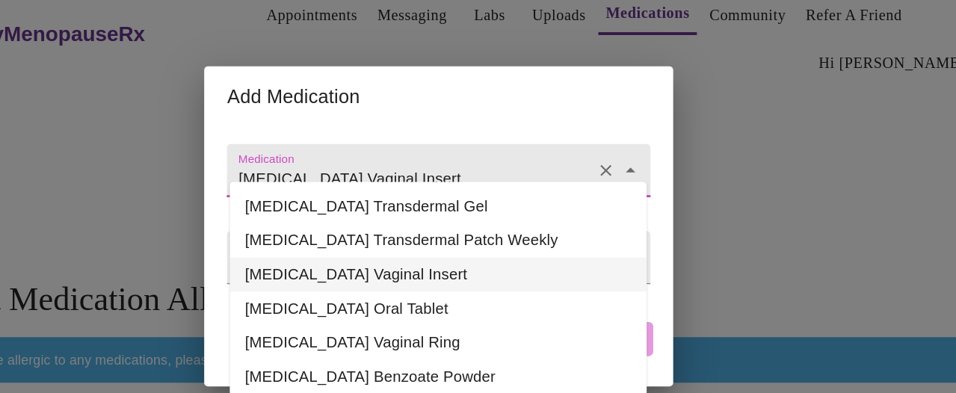
click at [453, 148] on input "[MEDICAL_DATA] Vaginal Insert" at bounding box center [456, 160] width 279 height 28
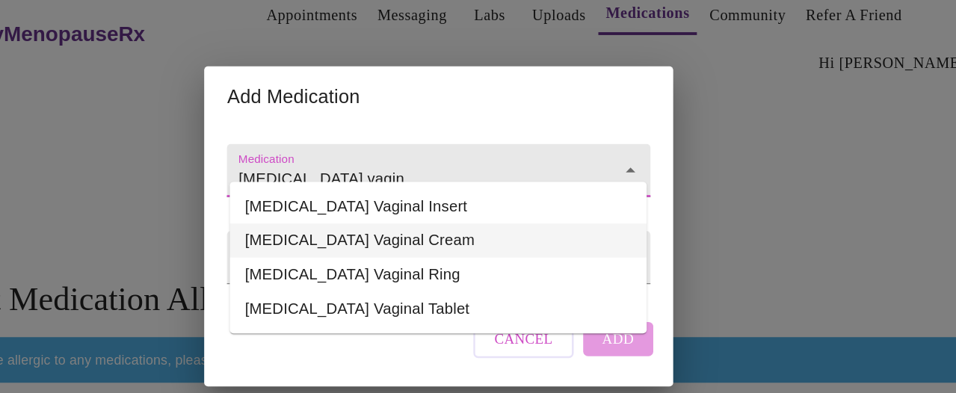
click at [436, 205] on li "[MEDICAL_DATA] Vaginal Cream" at bounding box center [477, 207] width 329 height 27
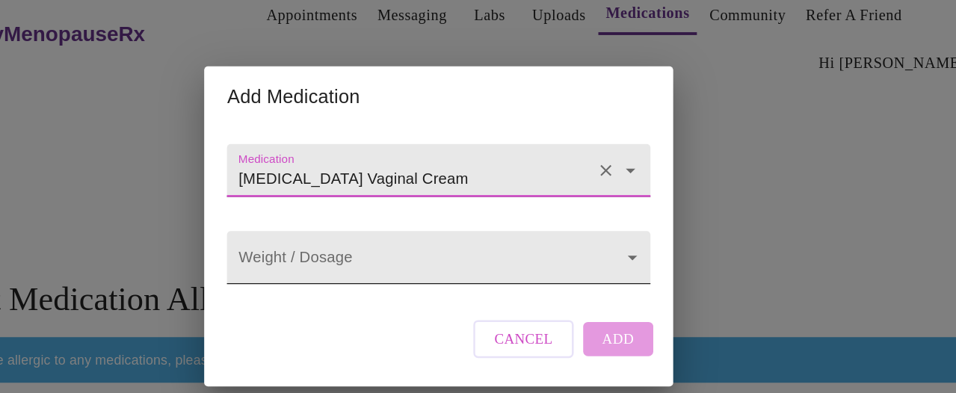
type input "[MEDICAL_DATA] Vaginal Cream"
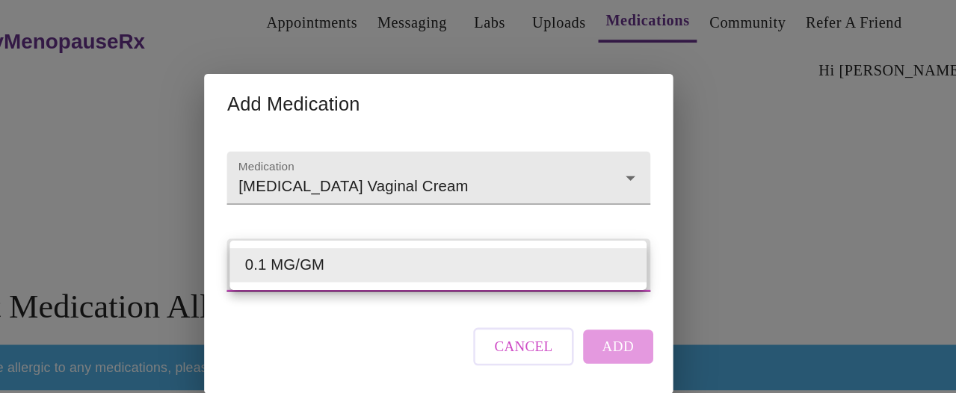
click at [628, 215] on body "MyMenopauseRx Appointments Messaging Labs Uploads Medications Community Refer a…" at bounding box center [478, 240] width 944 height 469
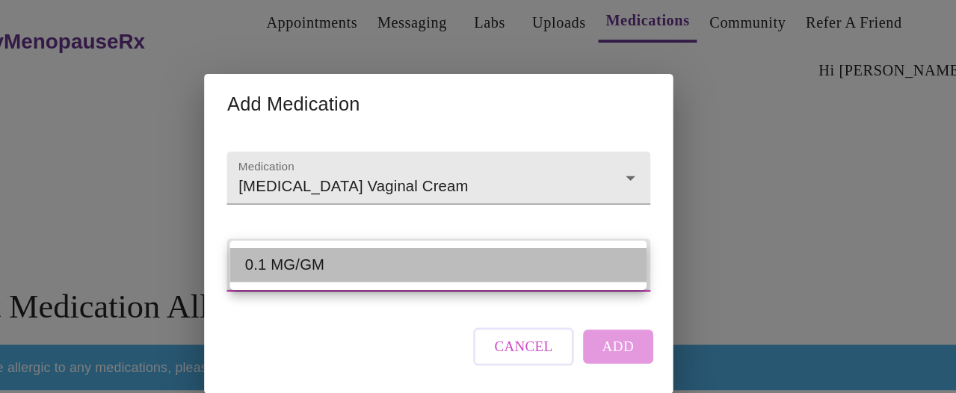
click at [557, 226] on li "0.1 MG/GM" at bounding box center [477, 221] width 329 height 27
type input "0.1 MG/GM"
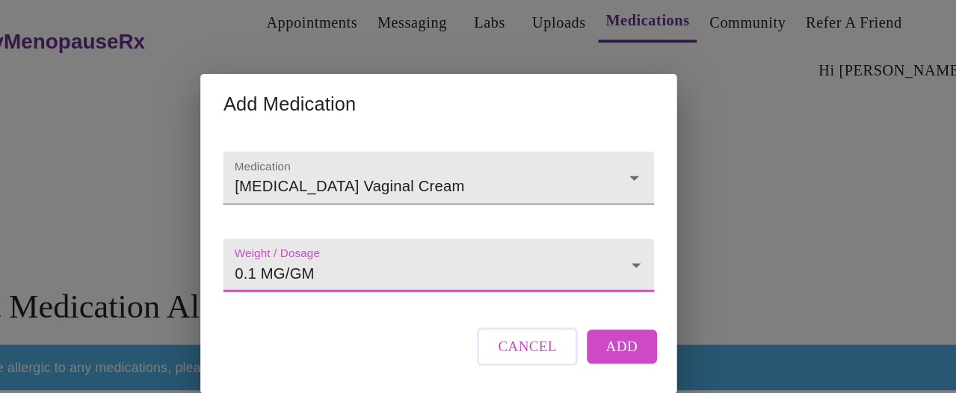
click at [614, 295] on span "Add" at bounding box center [622, 285] width 25 height 19
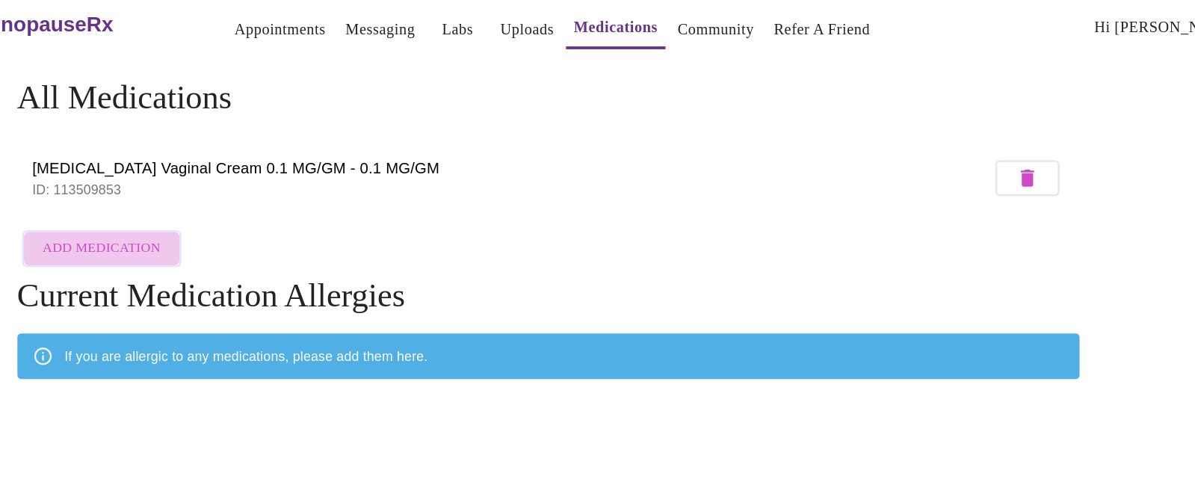
click at [258, 210] on span "Add Medication" at bounding box center [245, 211] width 93 height 19
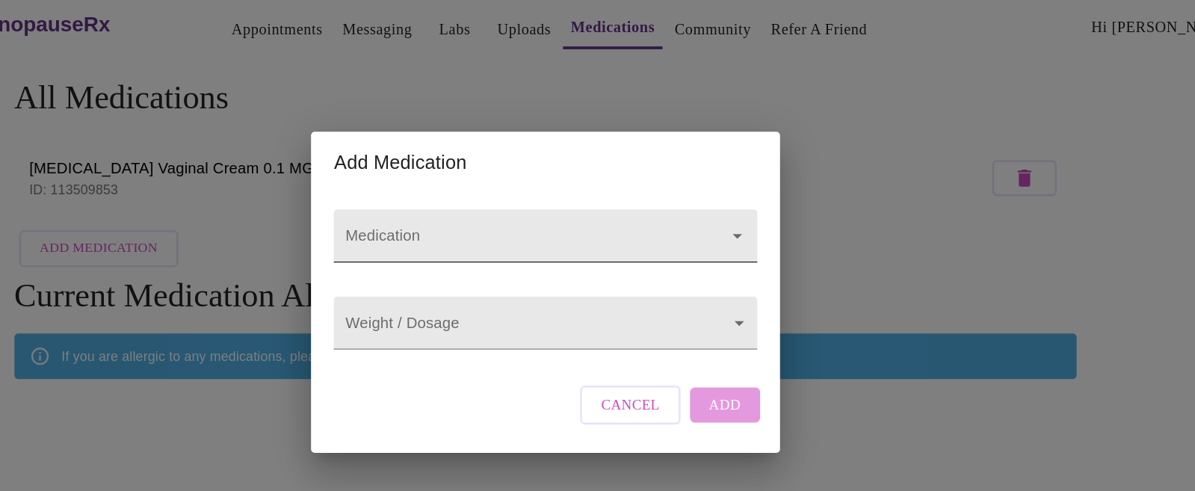
click at [566, 203] on input "Medication" at bounding box center [575, 208] width 279 height 28
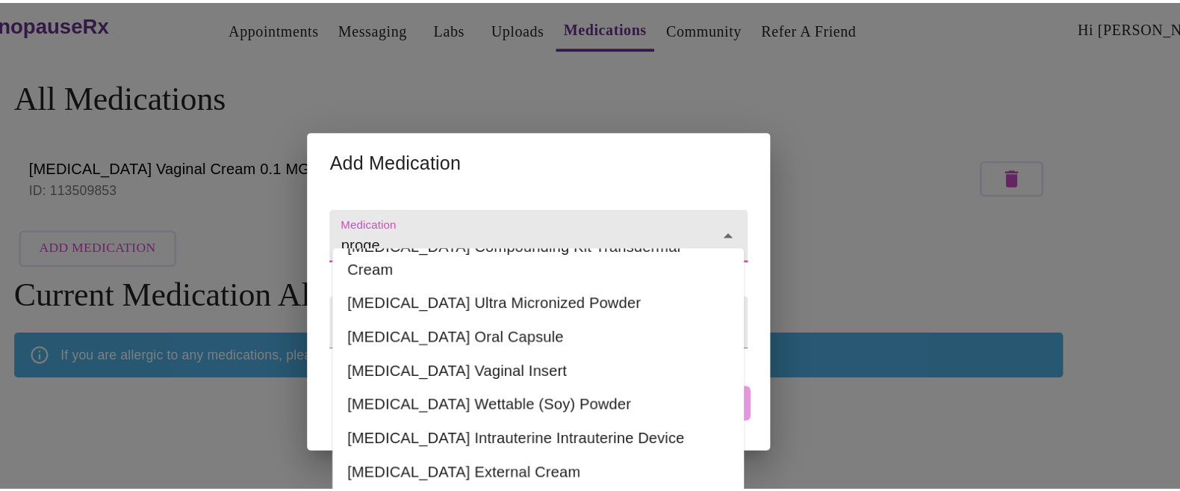
scroll to position [240, 0]
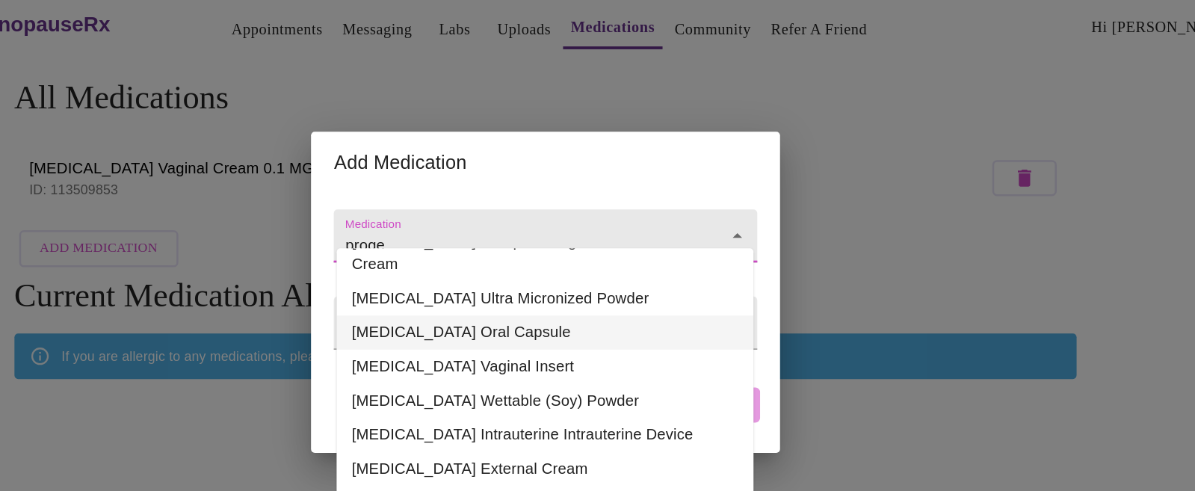
click at [590, 264] on li "[MEDICAL_DATA] Oral Capsule" at bounding box center [597, 277] width 329 height 27
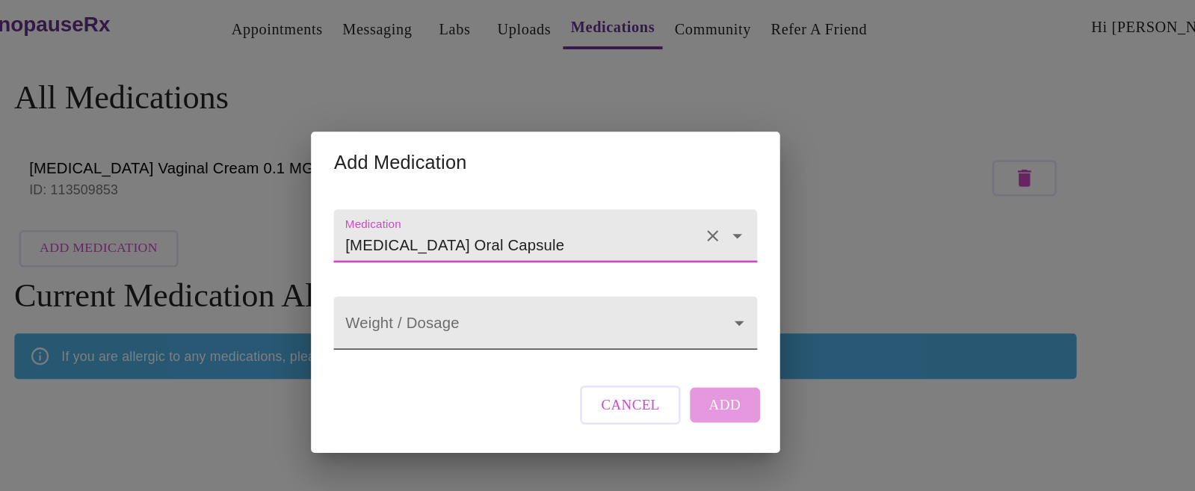
type input "[MEDICAL_DATA] Oral Capsule"
click at [744, 273] on body "MyMenopauseRx Appointments Messaging Labs Uploads Medications Community Refer a…" at bounding box center [597, 237] width 1183 height 463
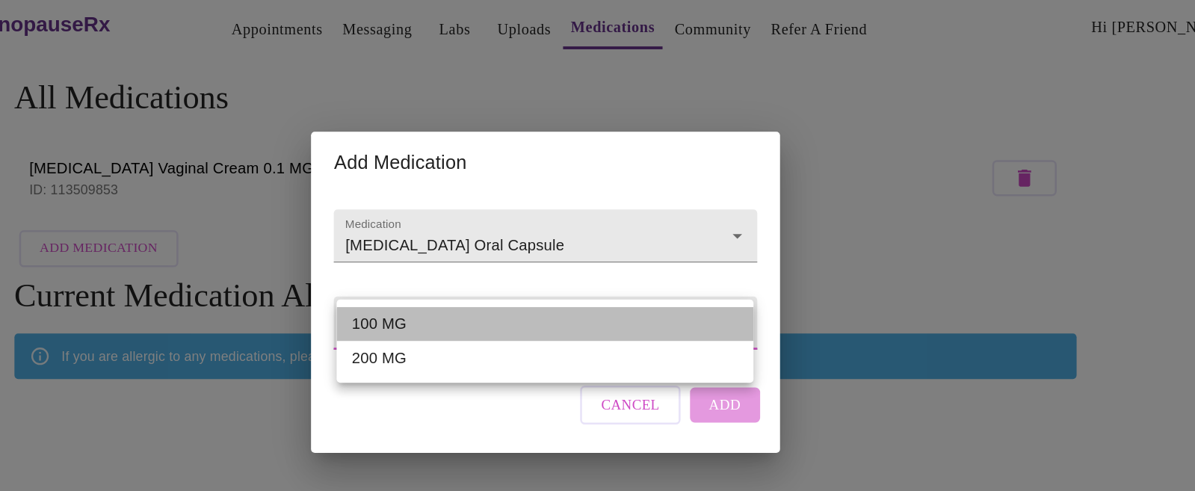
click at [490, 265] on li "100 MG" at bounding box center [597, 270] width 329 height 27
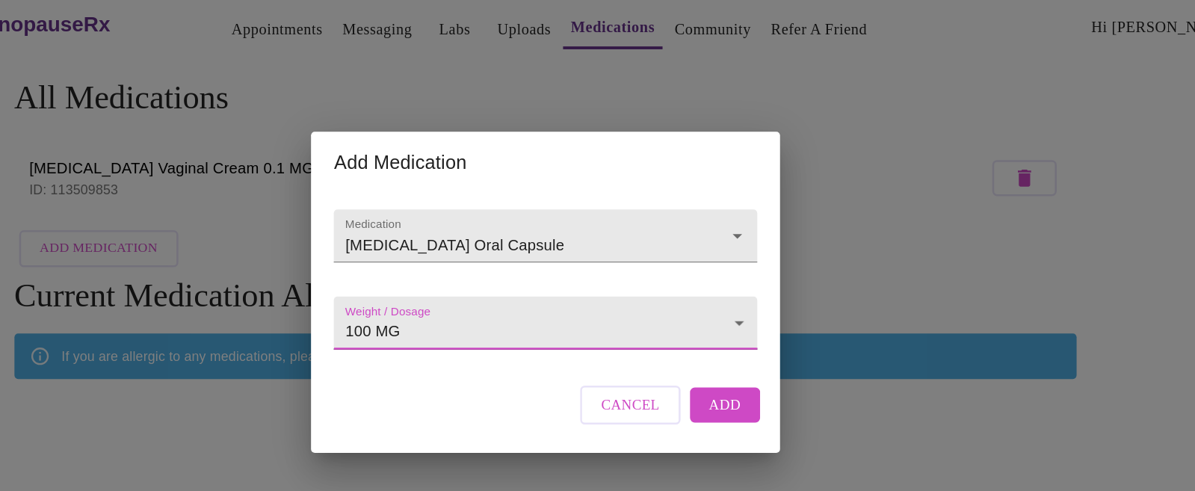
click at [747, 270] on body "MyMenopauseRx Appointments Messaging Labs Uploads Medications Community Refer a…" at bounding box center [597, 237] width 1183 height 463
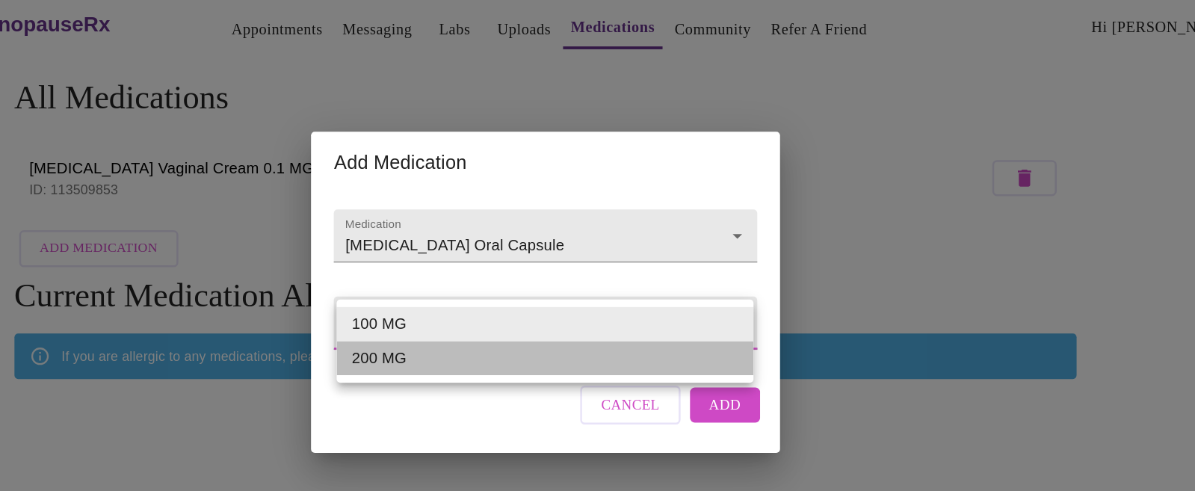
click at [680, 297] on li "200 MG" at bounding box center [597, 297] width 329 height 27
type input "200 MG"
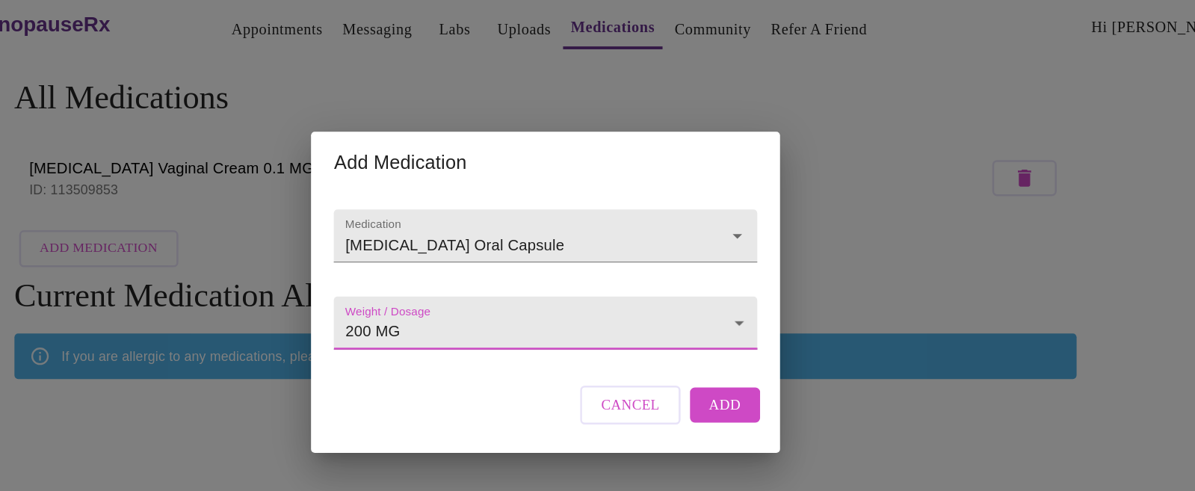
click at [749, 346] on button "Add" at bounding box center [738, 333] width 55 height 27
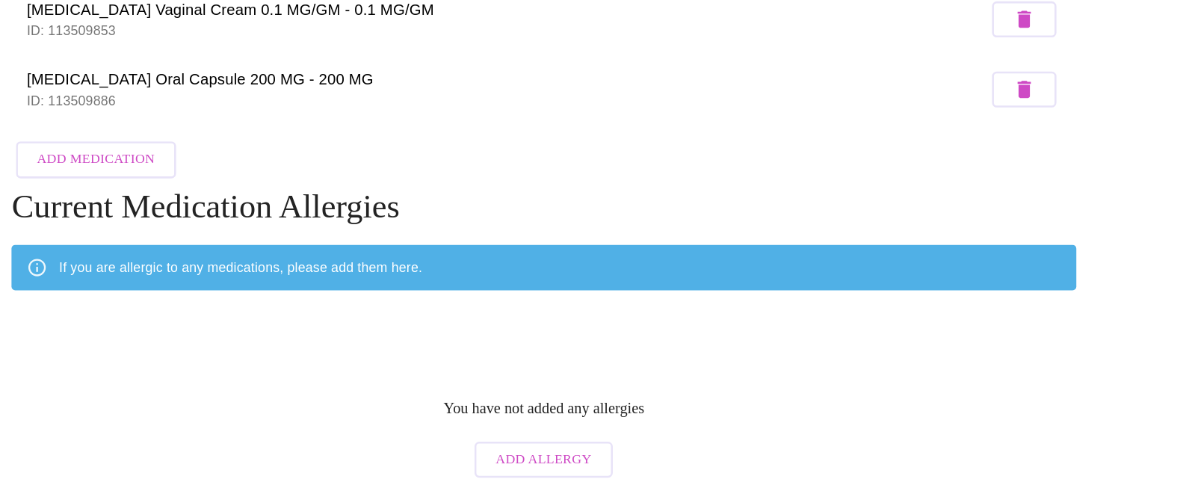
scroll to position [0, 0]
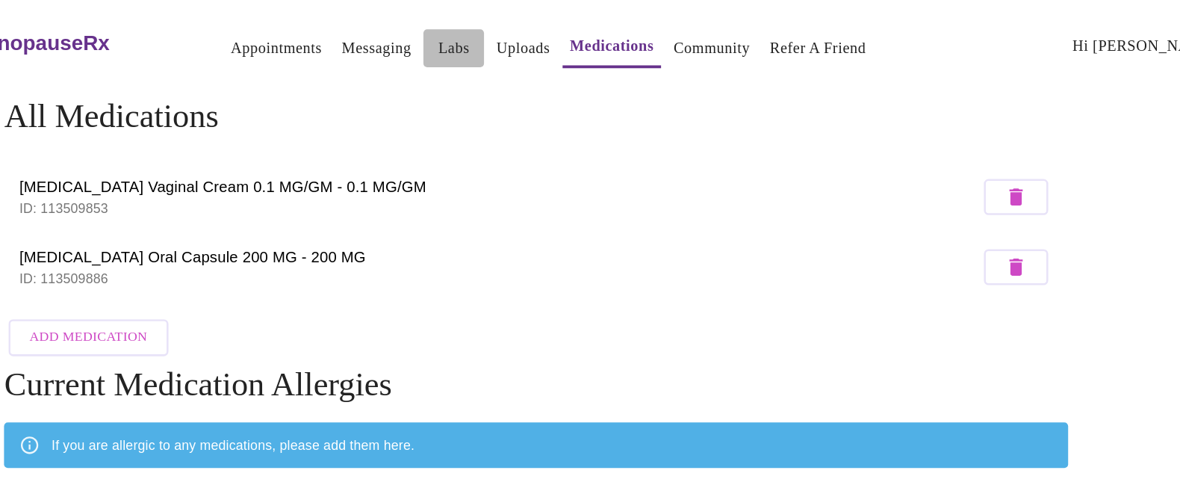
click at [513, 33] on link "Labs" at bounding box center [525, 38] width 25 height 21
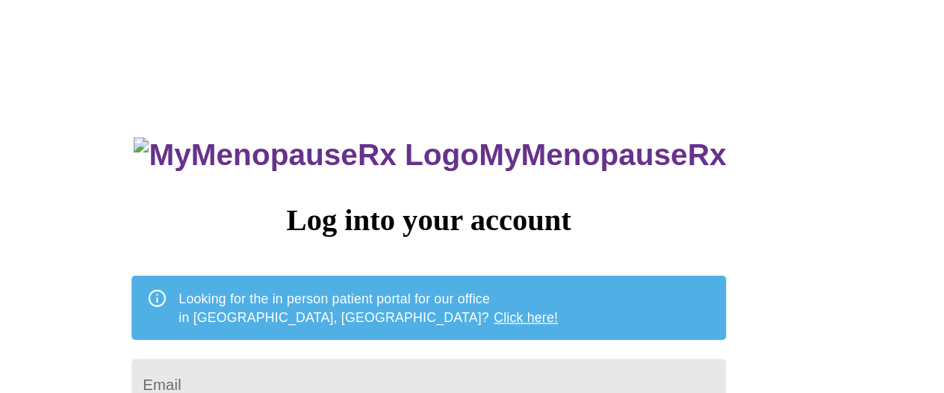
type input "[EMAIL_ADDRESS][DOMAIN_NAME]"
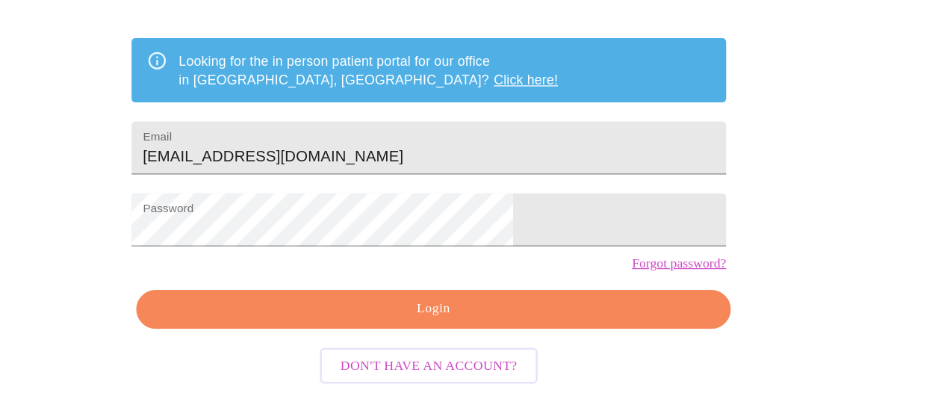
scroll to position [113, 0]
click at [580, 336] on span "Login" at bounding box center [475, 327] width 435 height 19
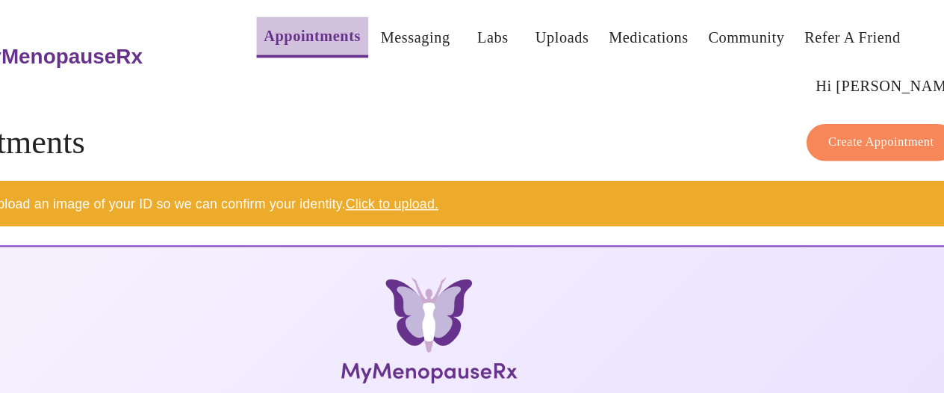
click at [347, 21] on link "Appointments" at bounding box center [380, 28] width 76 height 21
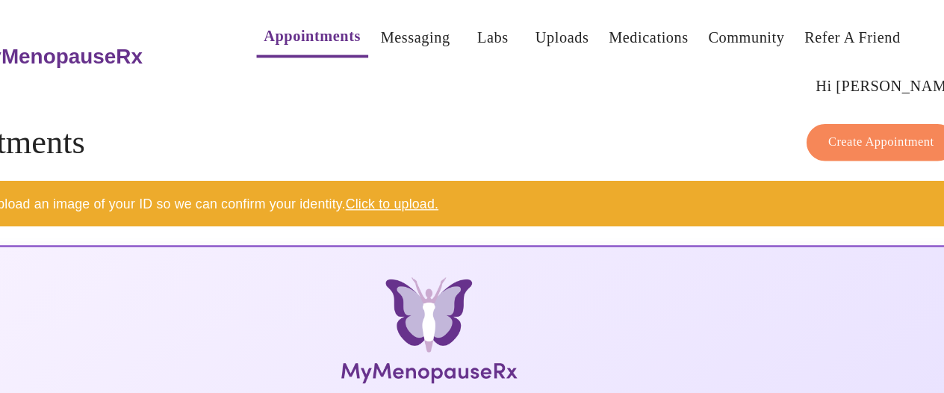
click at [423, 158] on link "Click to upload." at bounding box center [442, 161] width 73 height 12
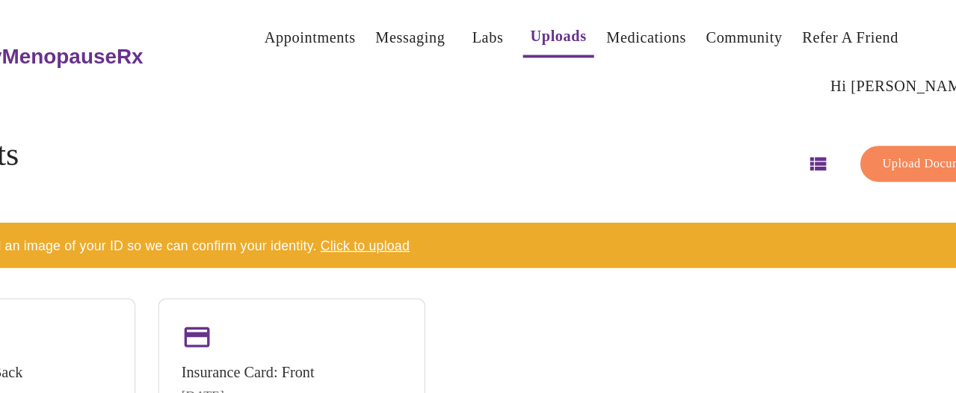
click at [838, 121] on span "Upload Document" at bounding box center [866, 129] width 75 height 17
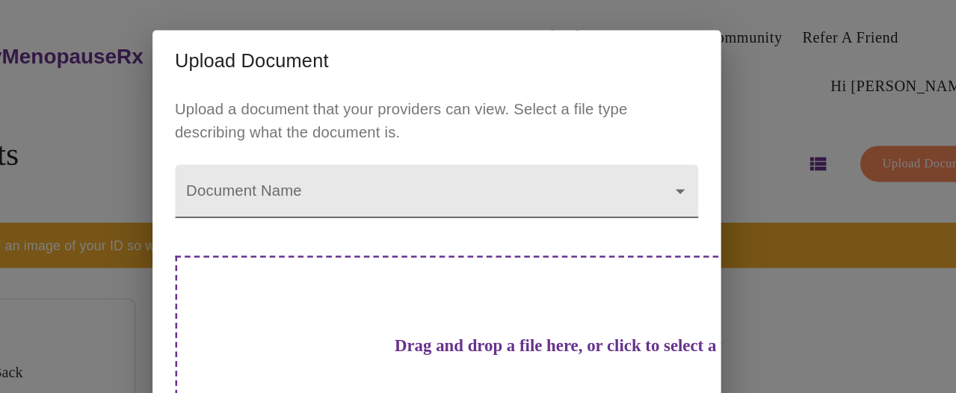
click at [657, 149] on body "MyMenopauseRx Appointments Messaging Labs Uploads Medications Community Refer a…" at bounding box center [478, 202] width 944 height 393
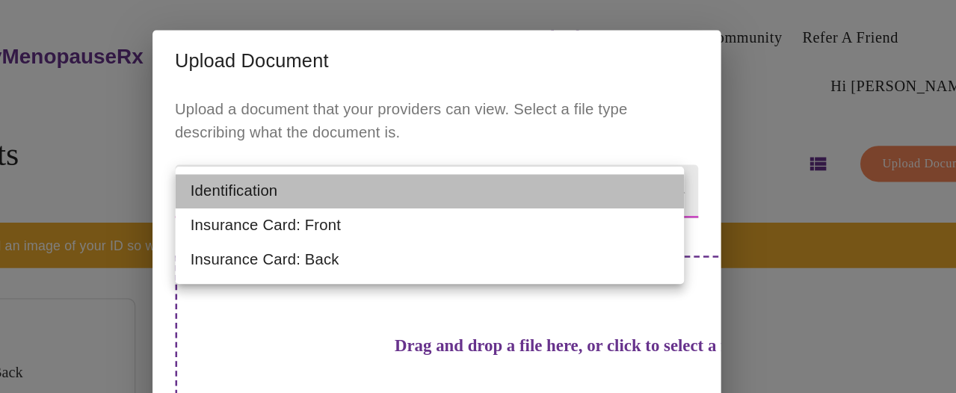
click at [349, 149] on li "Identification" at bounding box center [472, 150] width 401 height 27
type input "Identification"
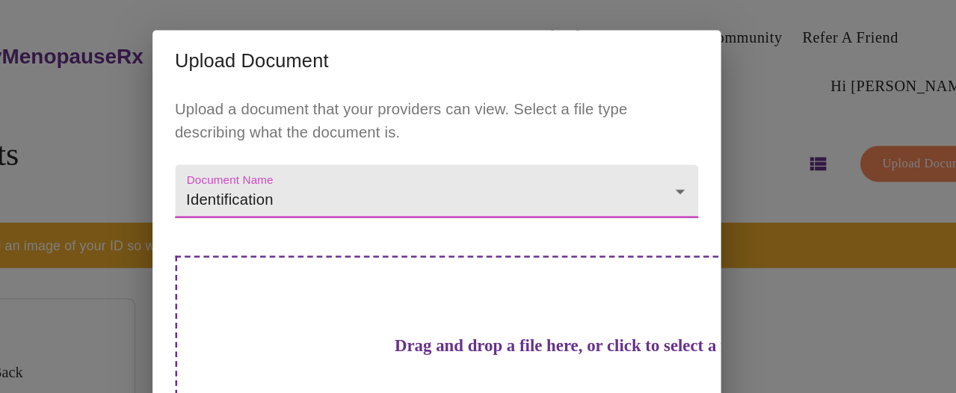
click at [659, 151] on body "MyMenopauseRx Appointments Messaging Labs Uploads Medications Community Refer a…" at bounding box center [478, 202] width 944 height 393
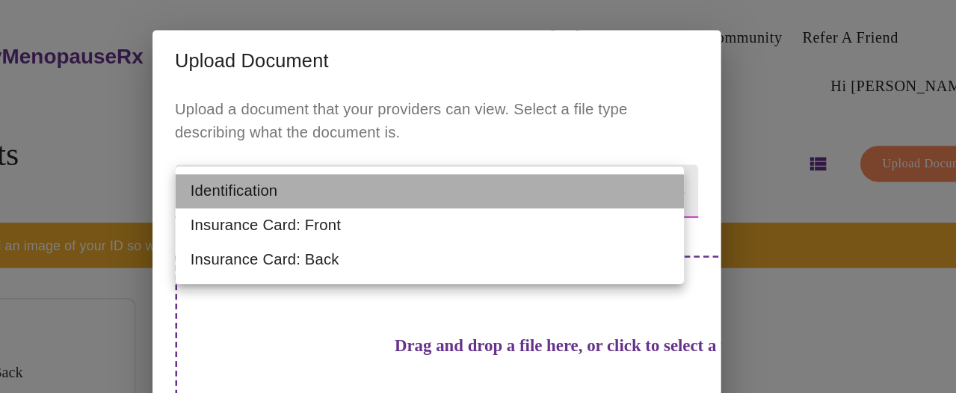
click at [338, 150] on li "Identification" at bounding box center [472, 150] width 401 height 27
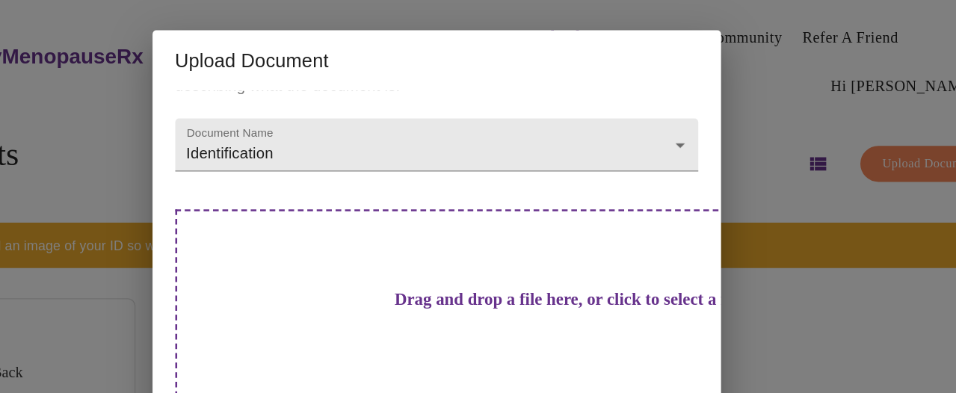
scroll to position [43, 0]
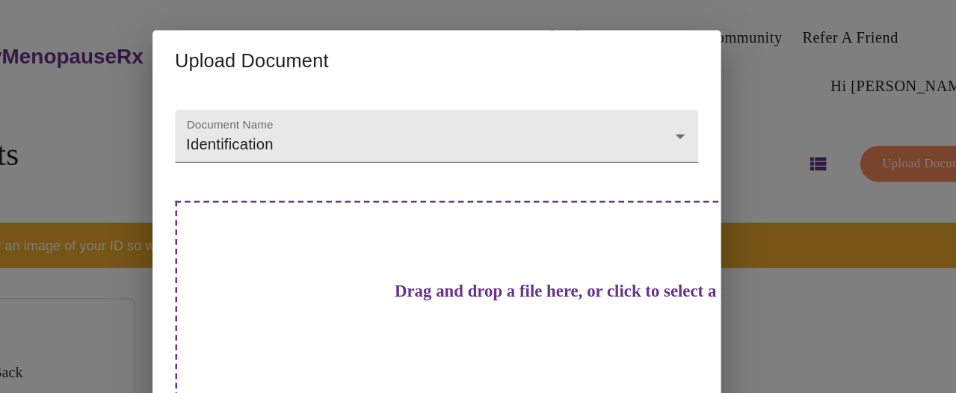
click at [531, 222] on h3 "Drag and drop a file here, or click to select a file" at bounding box center [583, 230] width 412 height 16
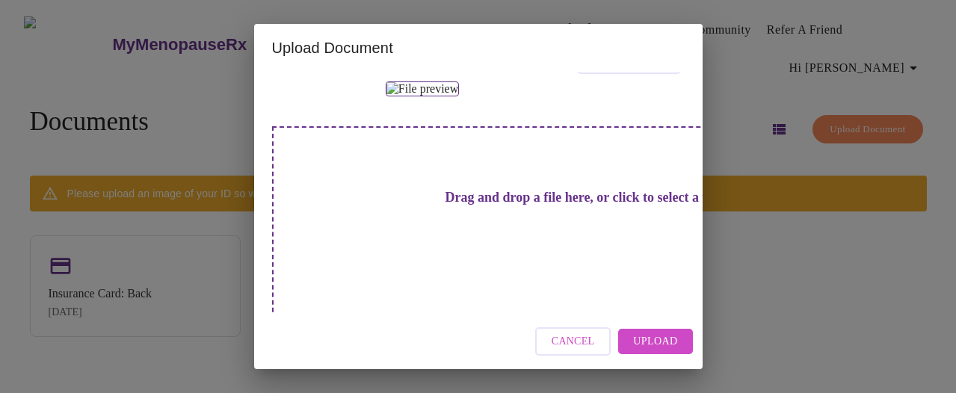
scroll to position [138, 0]
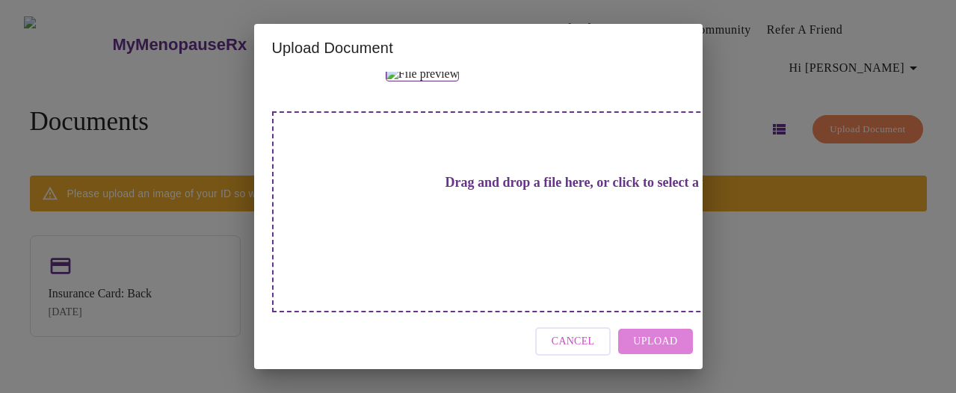
click at [661, 341] on span "Upload" at bounding box center [655, 341] width 44 height 19
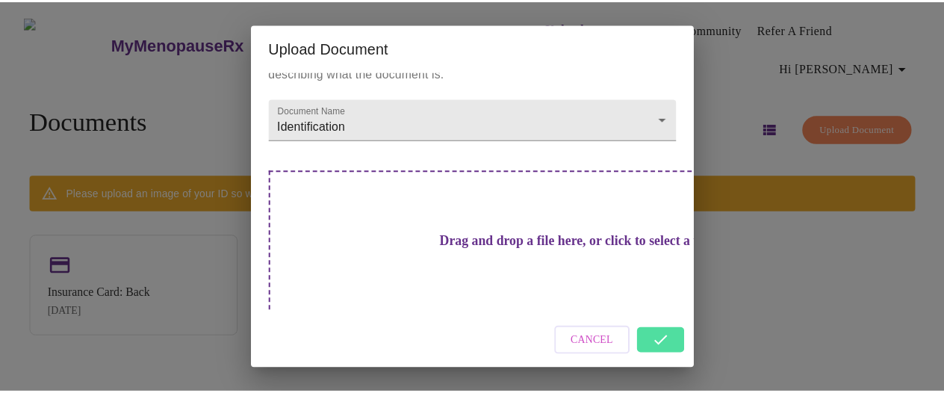
scroll to position [43, 0]
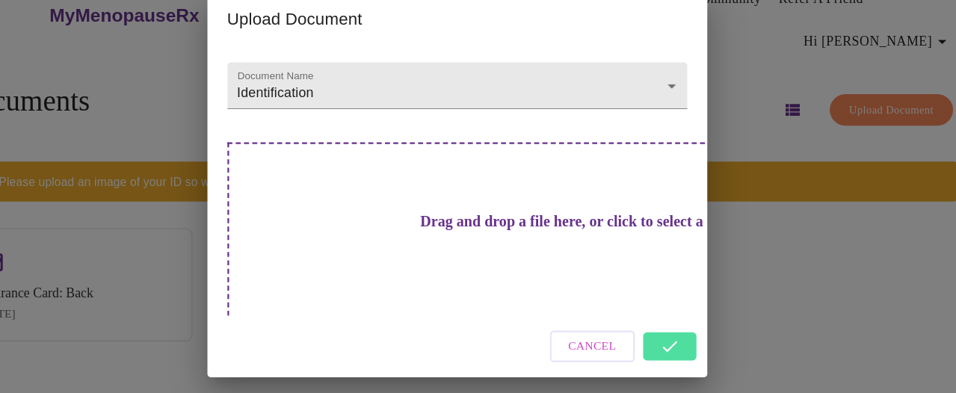
click at [772, 342] on div "Upload Document Upload a document that your providers can view. Select a file t…" at bounding box center [478, 196] width 956 height 393
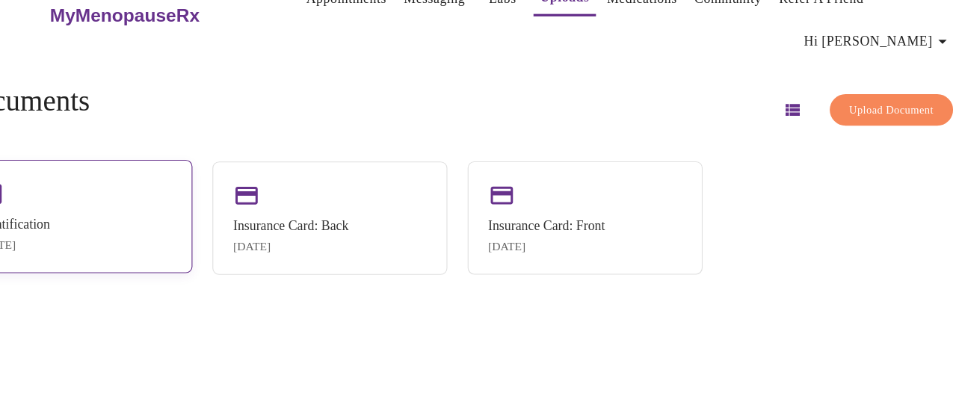
click at [188, 238] on div "Identification Sep 14, 2025" at bounding box center [135, 225] width 211 height 102
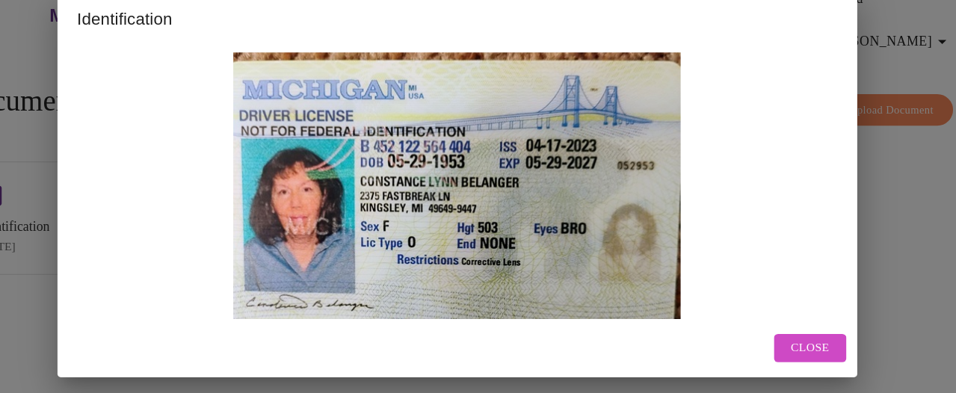
click at [894, 167] on div "Identification Close" at bounding box center [478, 196] width 956 height 393
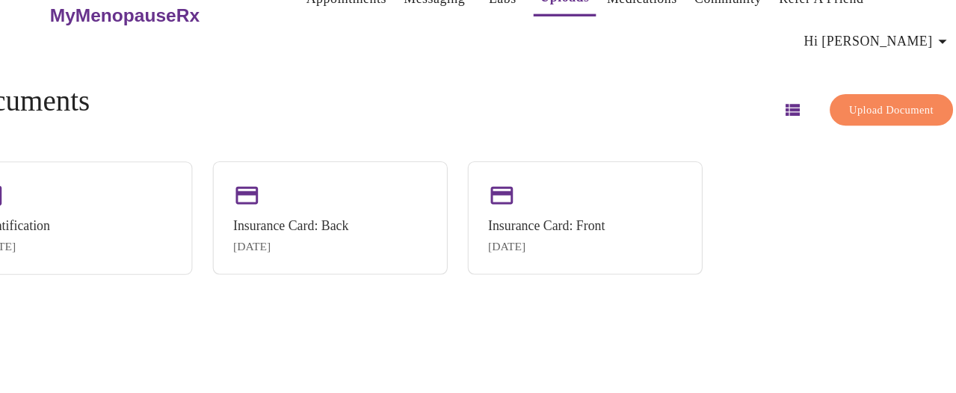
click at [170, 35] on h3 "MyMenopauseRx" at bounding box center [180, 44] width 134 height 19
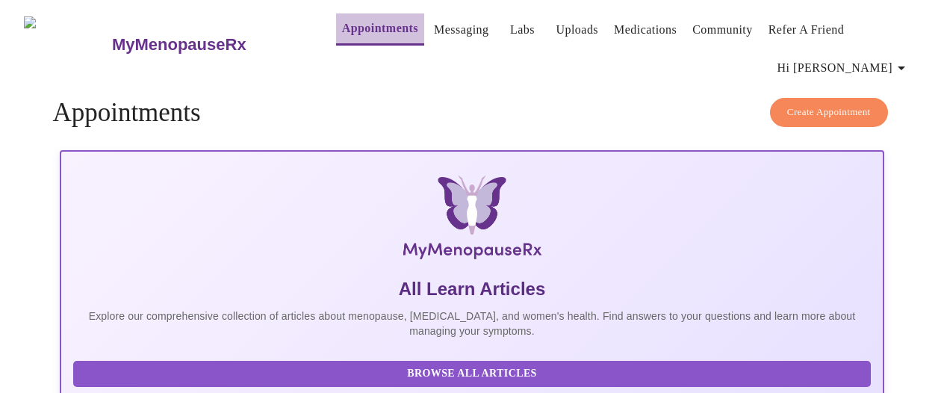
click at [343, 25] on link "Appointments" at bounding box center [380, 28] width 76 height 21
click at [356, 22] on link "Appointments" at bounding box center [380, 28] width 76 height 21
click at [852, 107] on span "Create Appointment" at bounding box center [829, 112] width 84 height 17
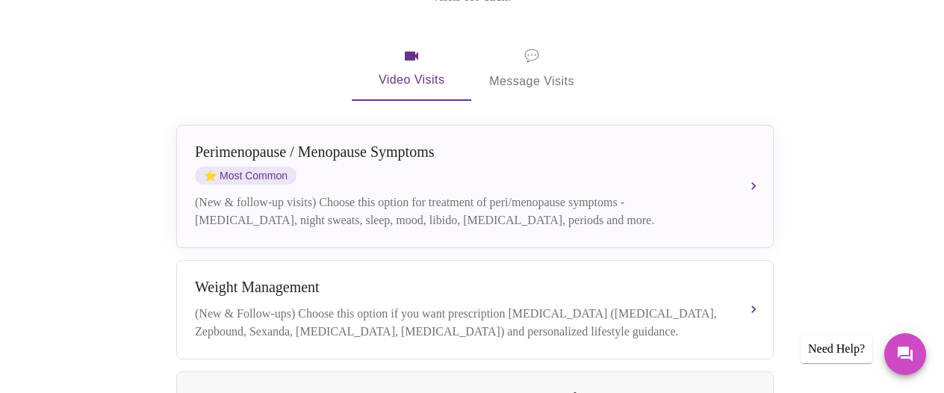
scroll to position [290, 0]
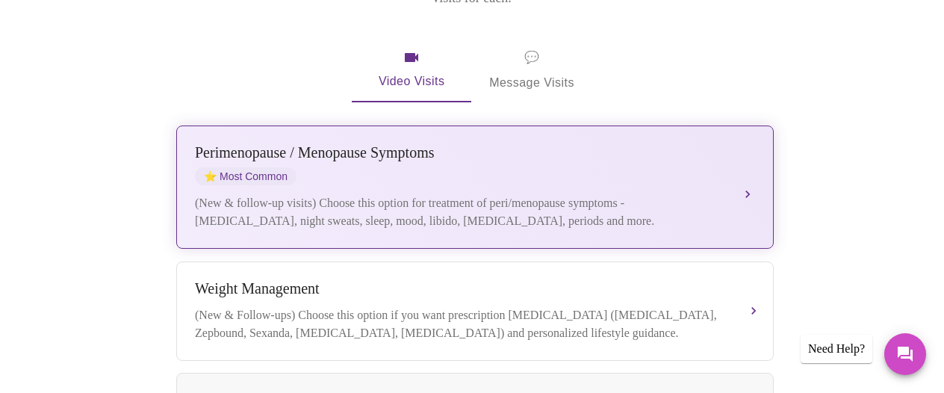
click at [749, 165] on button "Perimenopause / Menopause Symptoms ⭐ Most Common (New & follow-up visits) Choos…" at bounding box center [475, 187] width 598 height 123
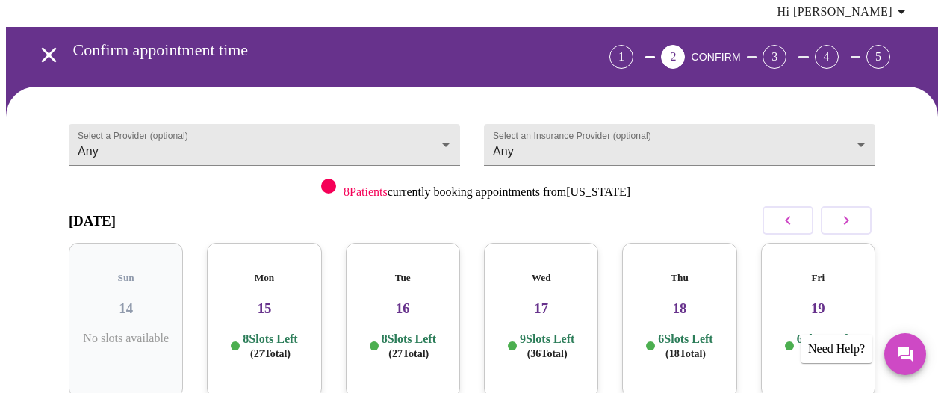
scroll to position [54, 0]
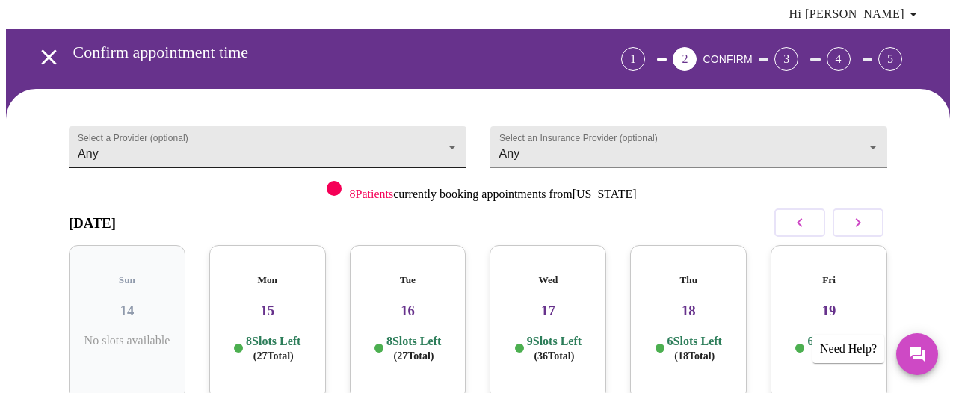
click at [446, 139] on body "MyMenopauseRx Appointments Messaging Labs Uploads Medications Community Refer a…" at bounding box center [478, 266] width 944 height 628
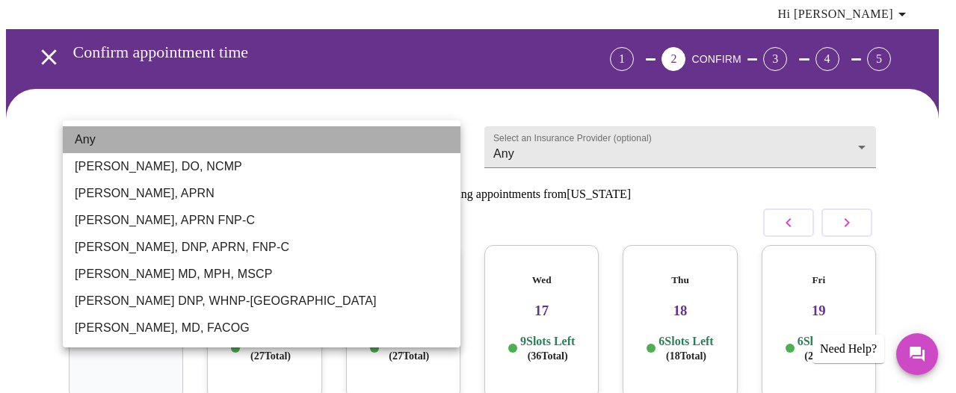
click at [446, 139] on li "Any" at bounding box center [261, 139] width 397 height 27
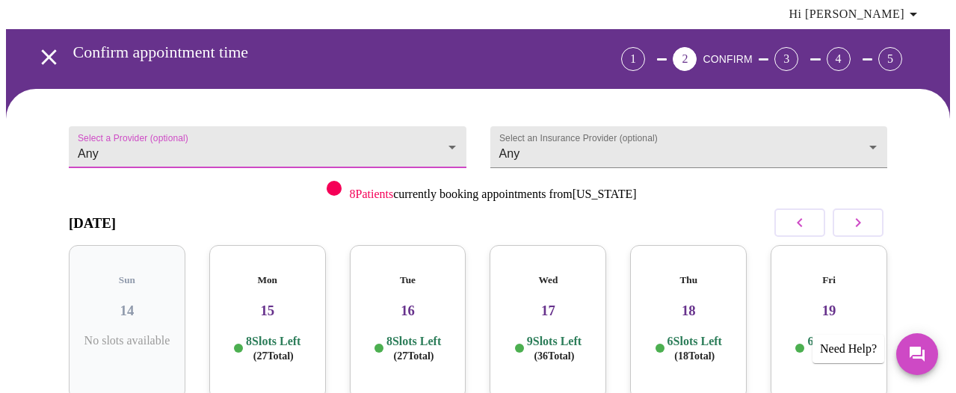
click at [447, 139] on body "MyMenopauseRx Appointments Messaging Labs Uploads Medications Community Refer a…" at bounding box center [478, 266] width 944 height 628
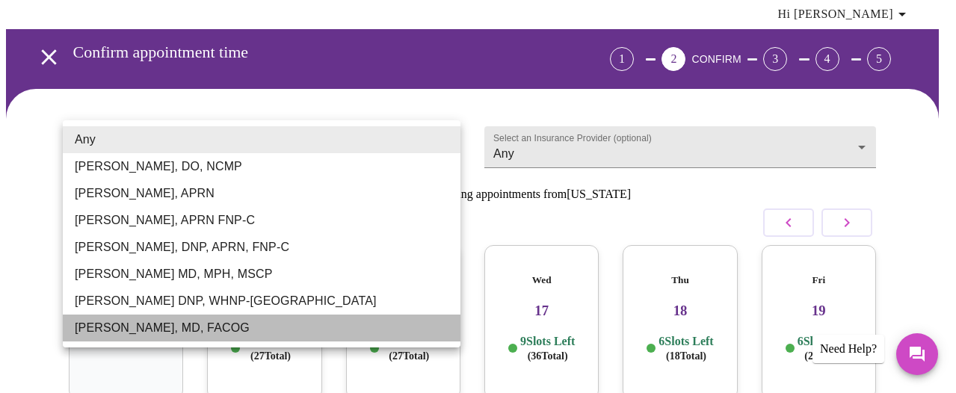
click at [235, 325] on li "Dr. Heather Krantz, MD, FACOG" at bounding box center [261, 328] width 397 height 27
type input "Dr. Heather Krantz, MD, FACOG"
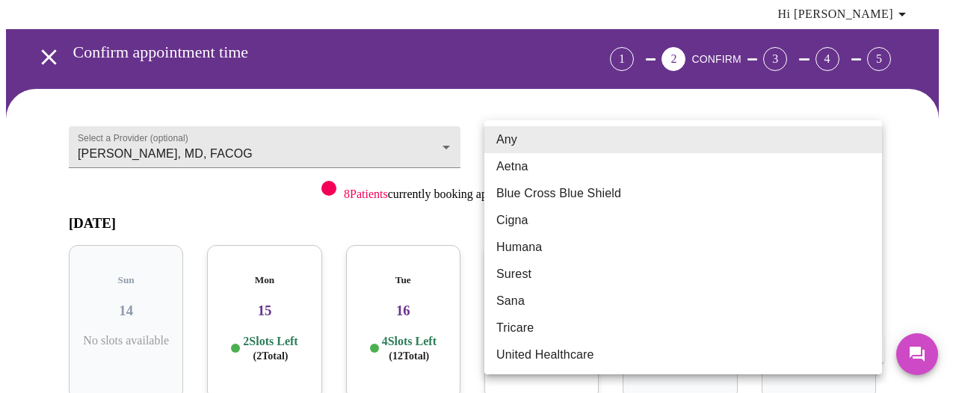
click at [871, 140] on body "MyMenopauseRx Appointments Messaging Labs Uploads Medications Community Refer a…" at bounding box center [478, 266] width 944 height 628
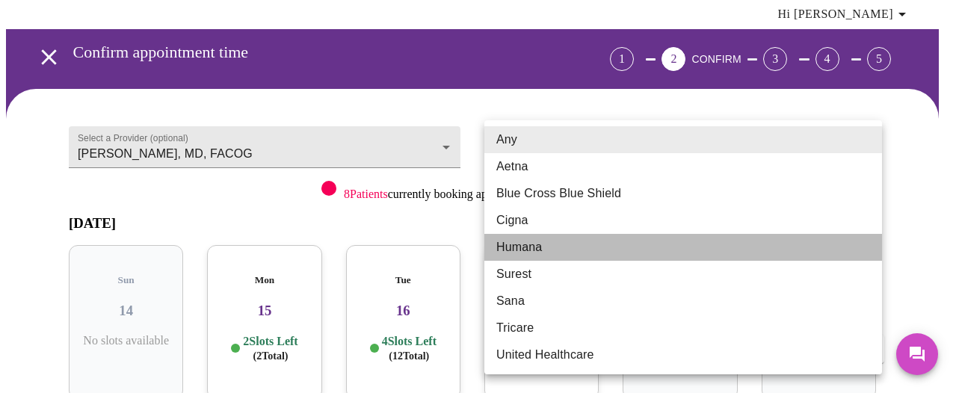
click at [533, 250] on li "Humana" at bounding box center [682, 247] width 397 height 27
type input "Humana"
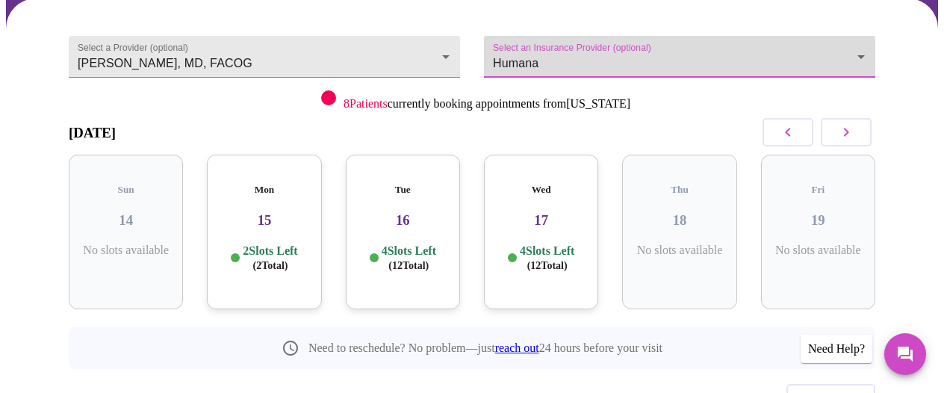
scroll to position [143, 0]
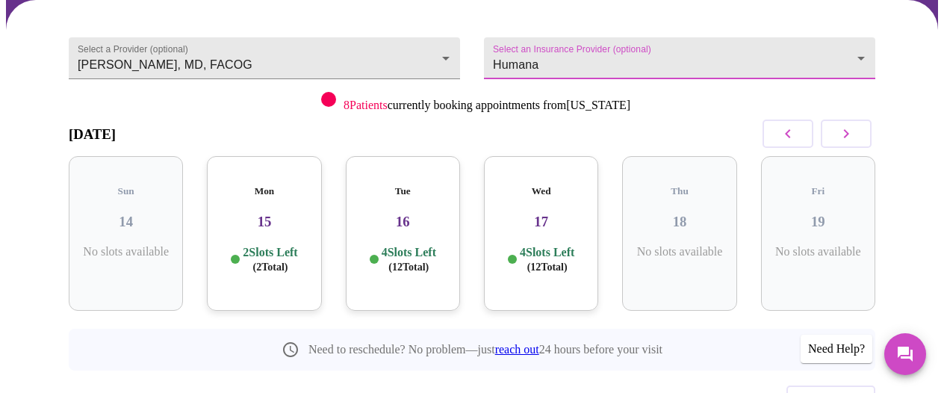
click at [285, 245] on p "2 Slots Left ( 2 Total)" at bounding box center [270, 259] width 55 height 29
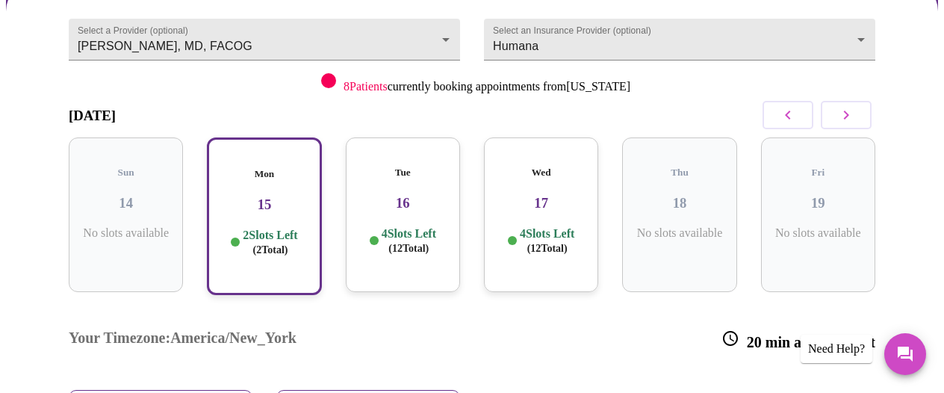
scroll to position [182, 0]
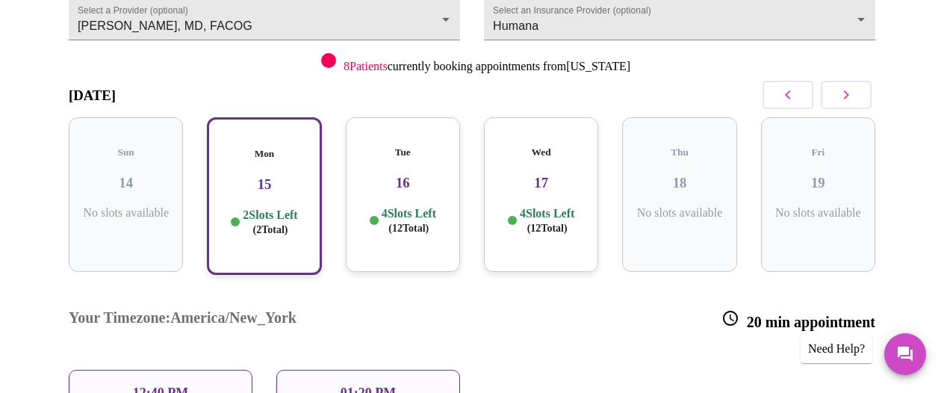
click at [412, 206] on p "4 Slots Left ( 12 Total)" at bounding box center [409, 220] width 55 height 29
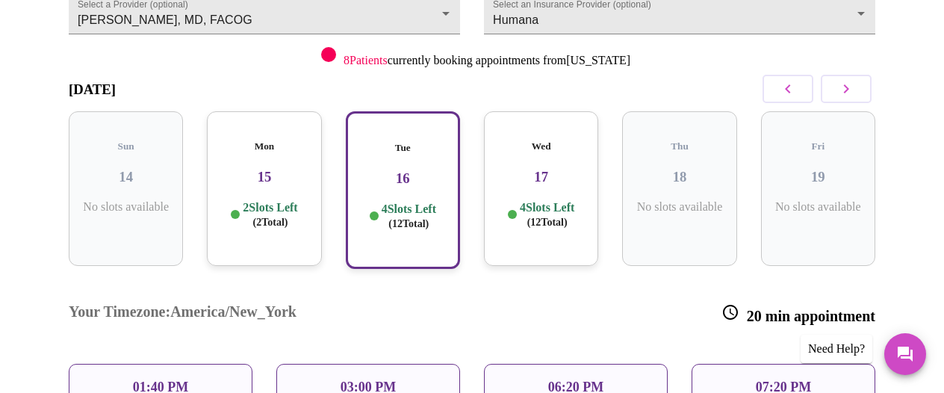
scroll to position [179, 0]
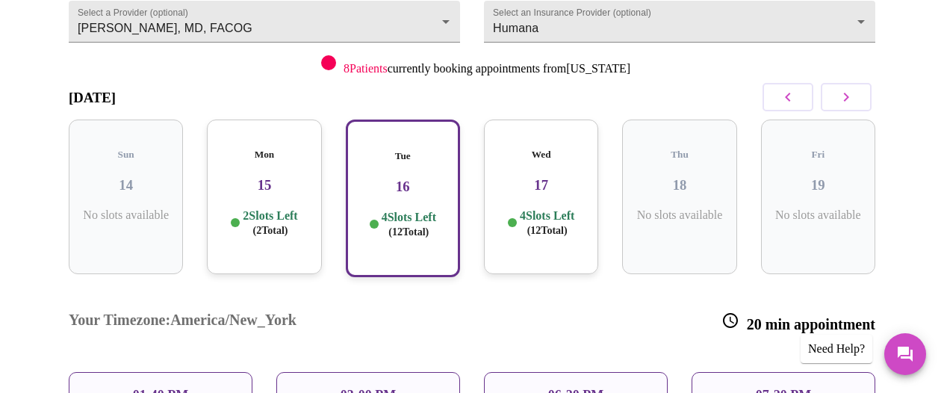
click at [179, 388] on p "01:40 PM" at bounding box center [160, 396] width 55 height 16
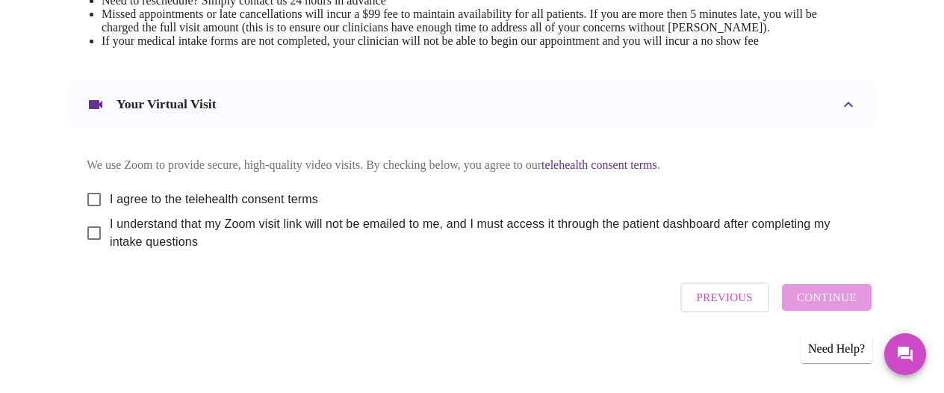
scroll to position [715, 0]
click at [90, 192] on input "I agree to the telehealth consent terms" at bounding box center [93, 199] width 31 height 31
checkbox input "true"
click at [91, 231] on input "I understand that my Zoom visit link will not be emailed to me, and I must acce…" at bounding box center [93, 232] width 31 height 31
checkbox input "true"
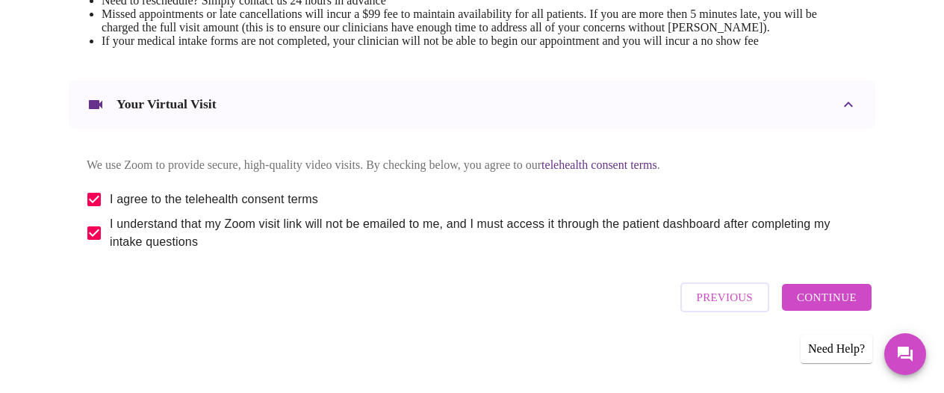
click at [843, 303] on span "Continue" at bounding box center [827, 297] width 60 height 19
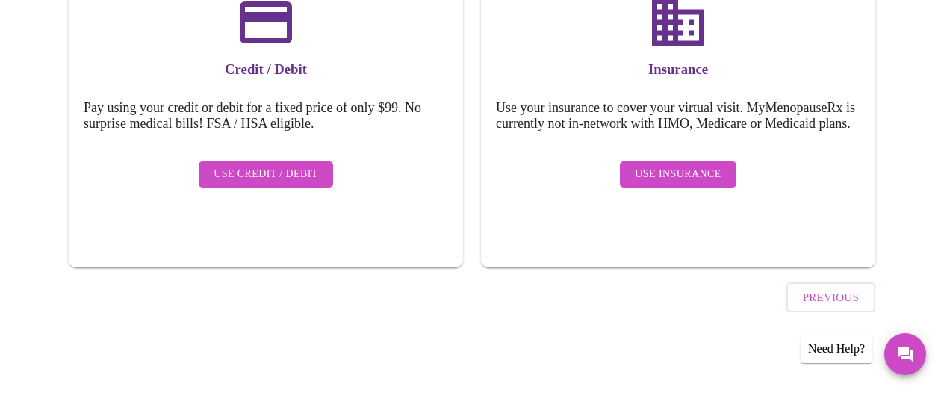
scroll to position [264, 0]
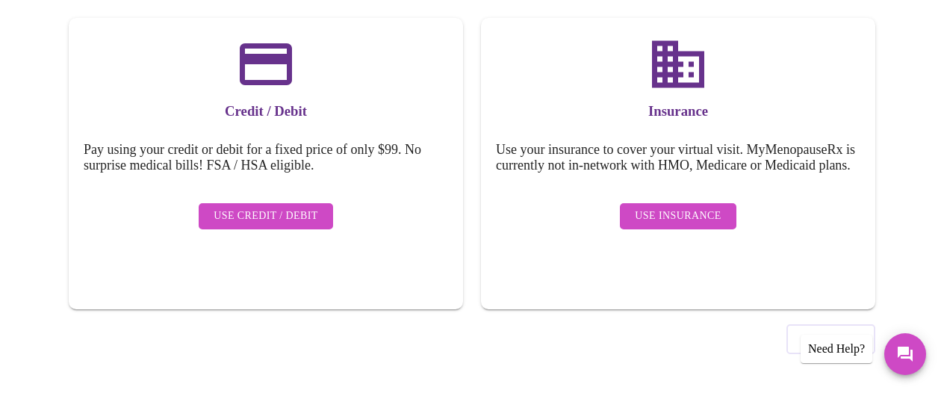
click at [690, 217] on span "Use Insurance" at bounding box center [678, 216] width 86 height 19
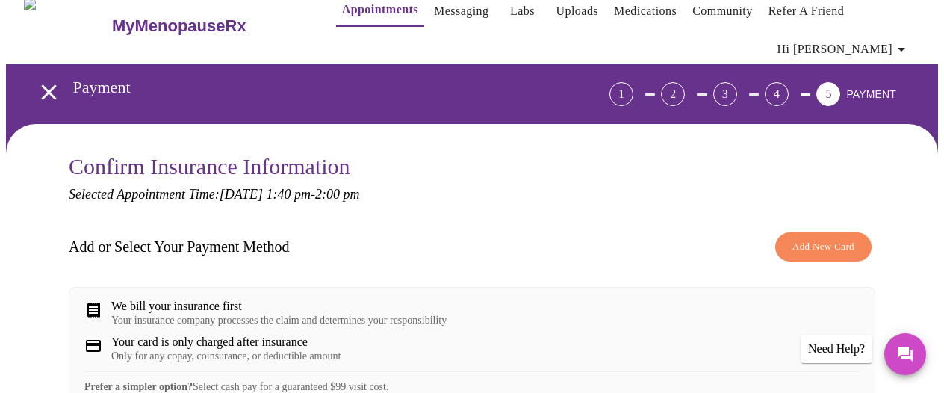
scroll to position [0, 0]
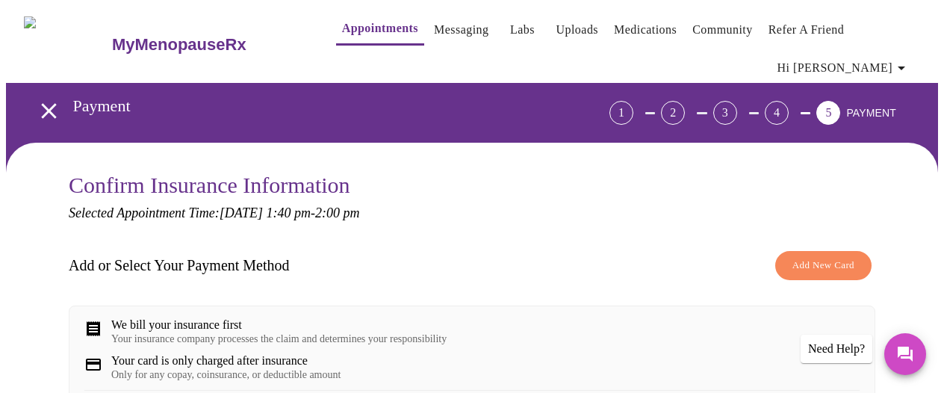
click at [435, 24] on link "Messaging" at bounding box center [461, 29] width 55 height 21
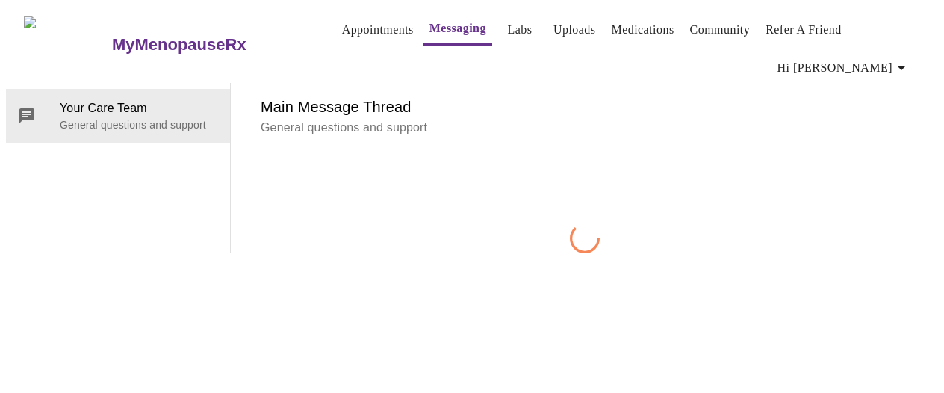
scroll to position [77, 0]
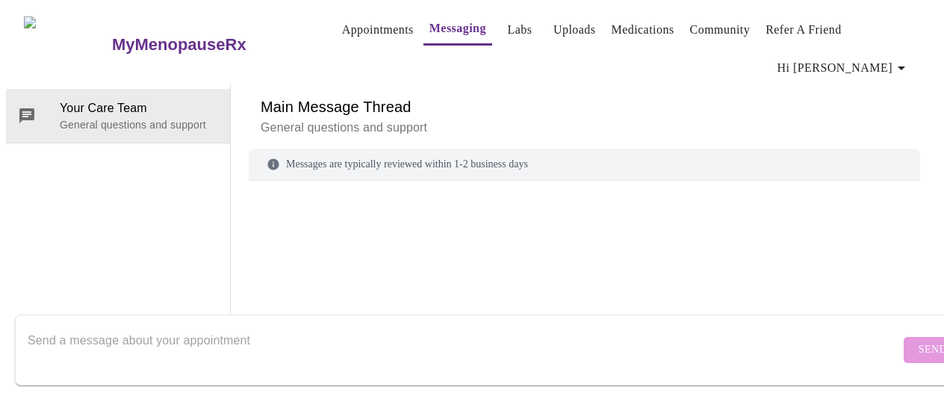
click at [360, 149] on div "Messages are typically reviewed within 1-2 business days" at bounding box center [585, 222] width 672 height 146
click at [393, 149] on div "Messages are typically reviewed within 1-2 business days" at bounding box center [585, 165] width 672 height 32
click at [296, 326] on textarea "Send a message about your appointment" at bounding box center [464, 350] width 873 height 48
click at [291, 338] on textarea "Send a message about your appointment" at bounding box center [464, 350] width 873 height 48
type textarea "Hi, do you accept Humana Advantage PPO Insurance?"
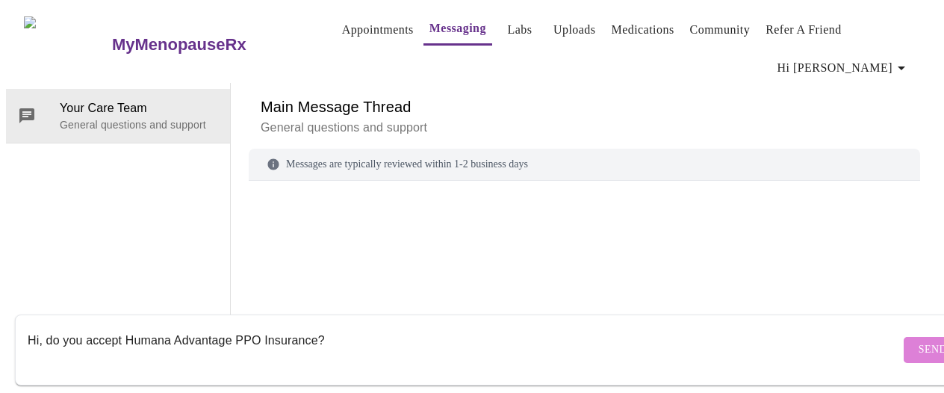
click at [919, 341] on span "Send" at bounding box center [933, 350] width 28 height 19
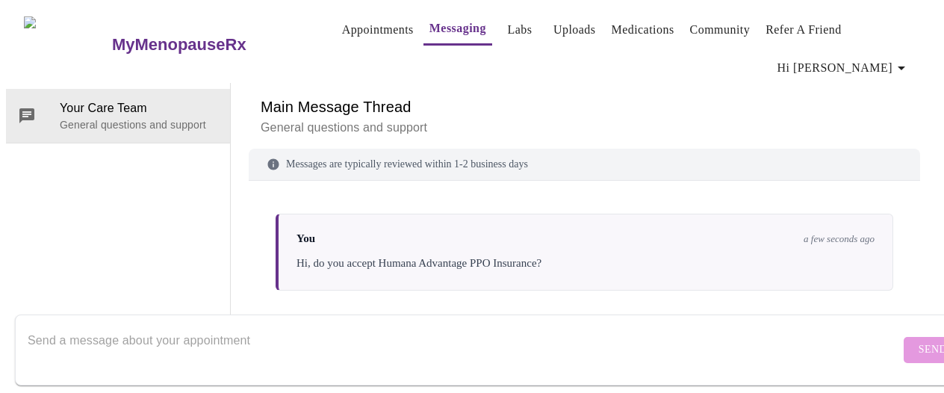
scroll to position [0, 0]
click at [349, 19] on link "Appointments" at bounding box center [378, 29] width 72 height 21
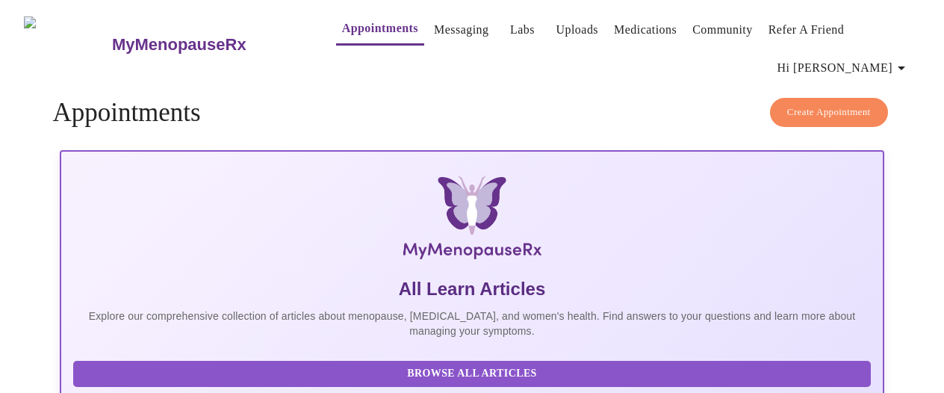
click at [342, 22] on link "Appointments" at bounding box center [380, 28] width 76 height 21
click at [809, 105] on span "Create Appointment" at bounding box center [829, 112] width 84 height 17
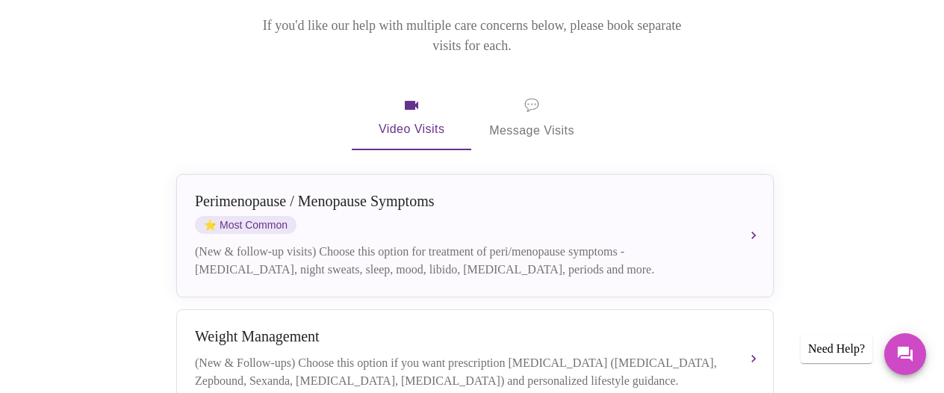
scroll to position [247, 0]
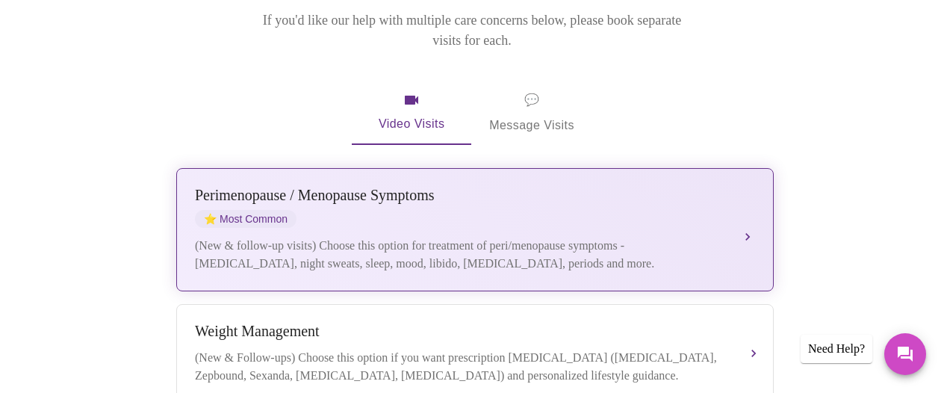
click at [747, 208] on button "Perimenopause / Menopause Symptoms ⭐ Most Common (New & follow-up visits) Choos…" at bounding box center [475, 229] width 598 height 123
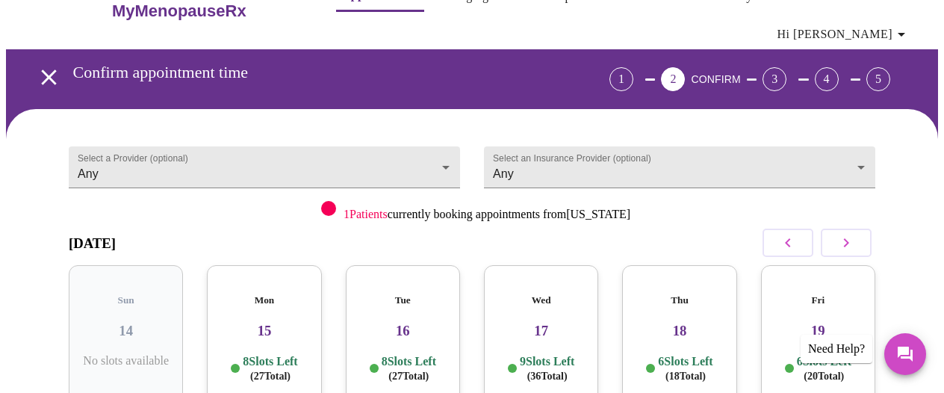
scroll to position [0, 0]
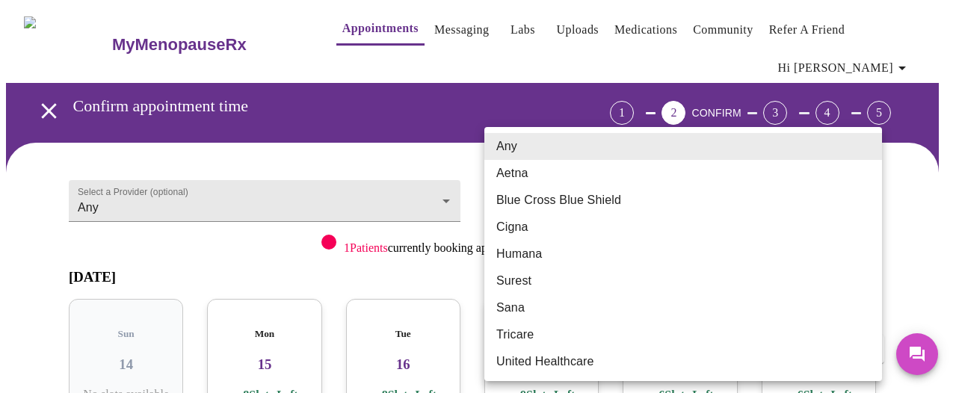
click at [866, 191] on body "MyMenopauseRx Appointments Messaging Labs Uploads Medications Community Refer a…" at bounding box center [478, 320] width 944 height 628
click at [582, 253] on li "Humana" at bounding box center [682, 254] width 397 height 27
type input "Humana"
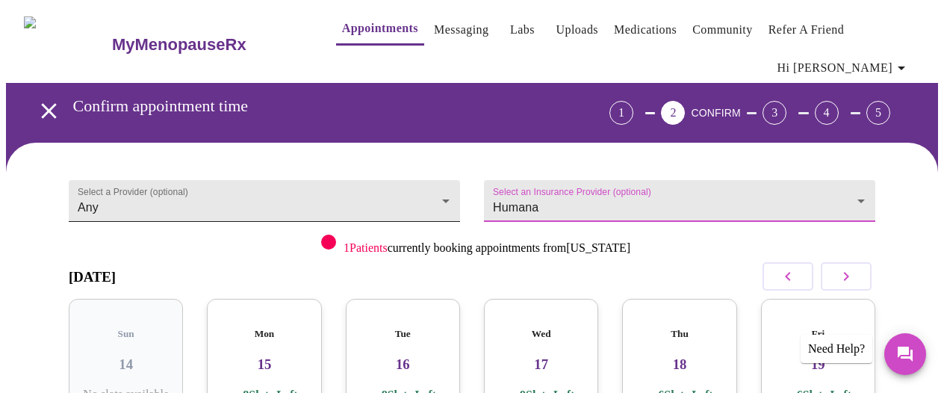
click at [445, 196] on body "MyMenopauseRx Appointments Messaging Labs Uploads Medications Community Refer a…" at bounding box center [472, 320] width 932 height 628
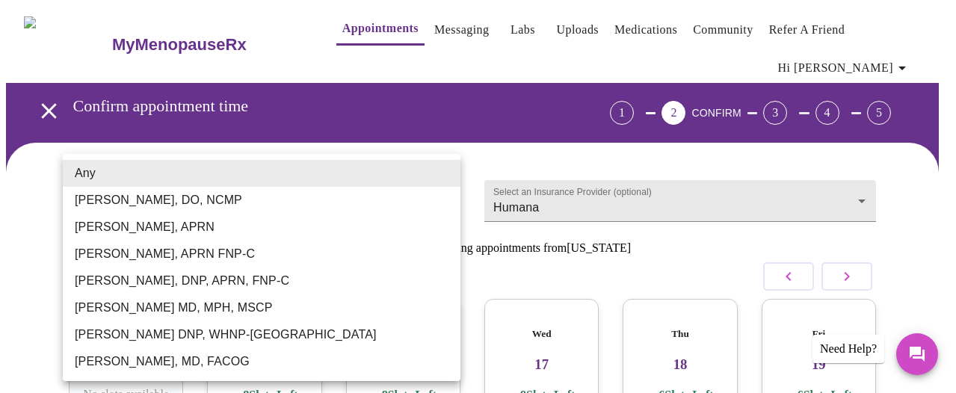
click at [185, 37] on div at bounding box center [478, 196] width 956 height 393
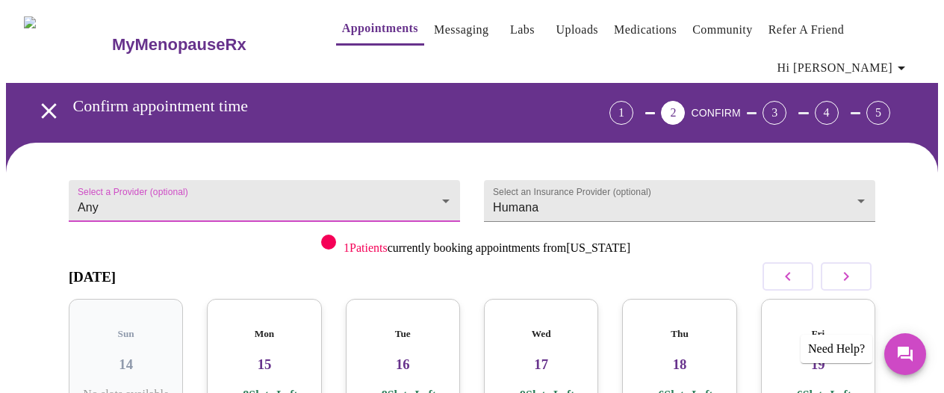
click at [185, 37] on h3 "MyMenopauseRx" at bounding box center [179, 44] width 134 height 19
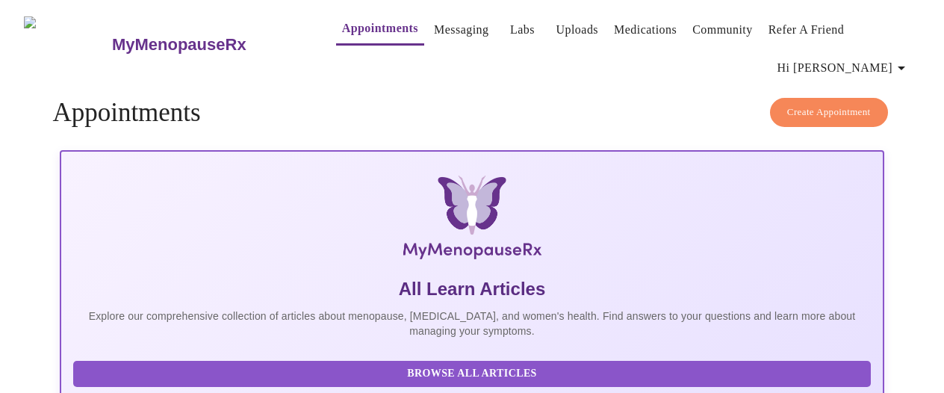
click at [171, 38] on h3 "MyMenopauseRx" at bounding box center [179, 44] width 134 height 19
